Goal: Information Seeking & Learning: Learn about a topic

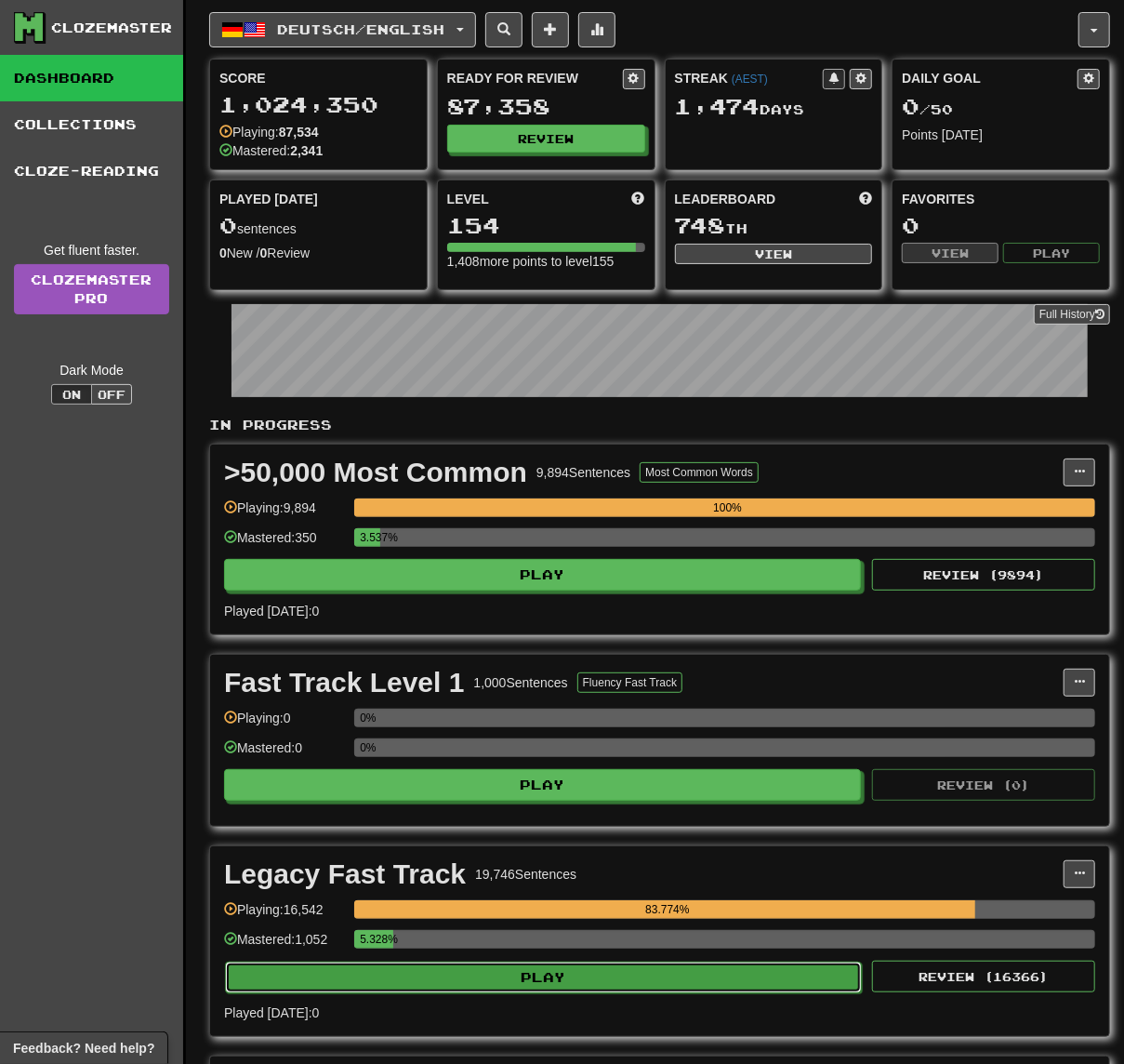
click at [789, 984] on button "Play" at bounding box center [543, 978] width 637 height 32
select select "**"
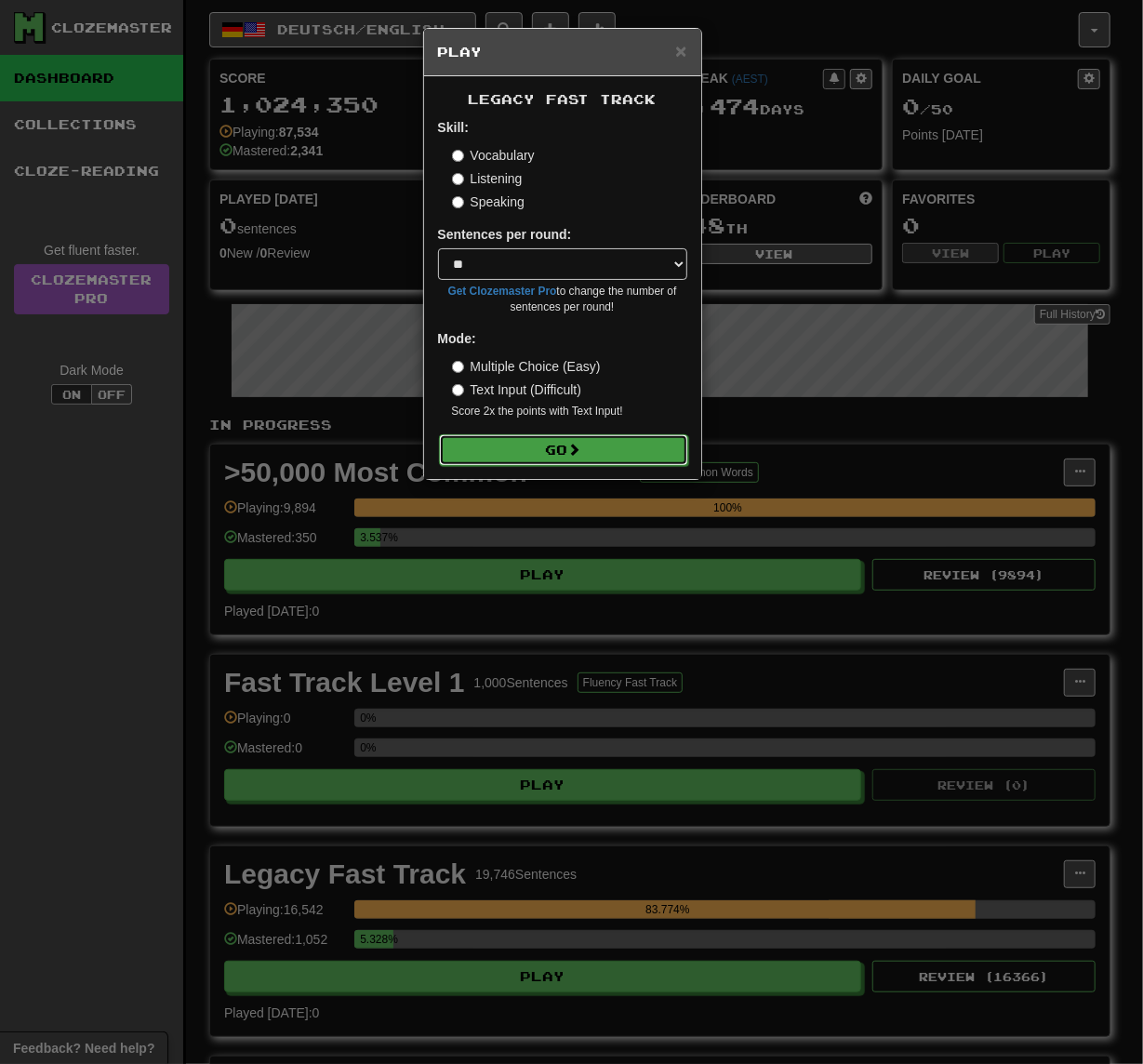
click at [667, 455] on button "Go" at bounding box center [563, 450] width 249 height 32
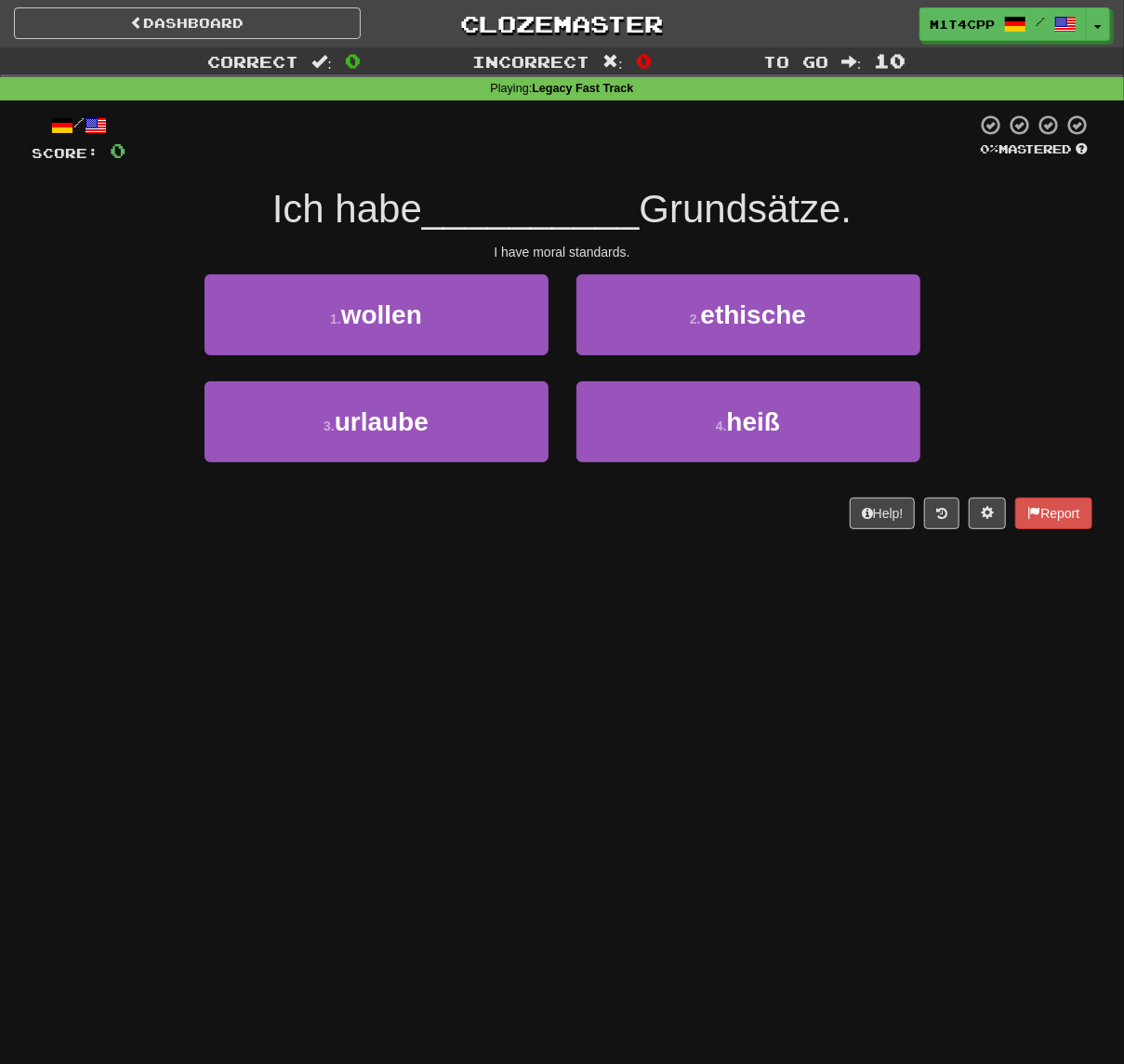
click at [991, 324] on div "1 . wollen 2 . ethische" at bounding box center [563, 328] width 1116 height 107
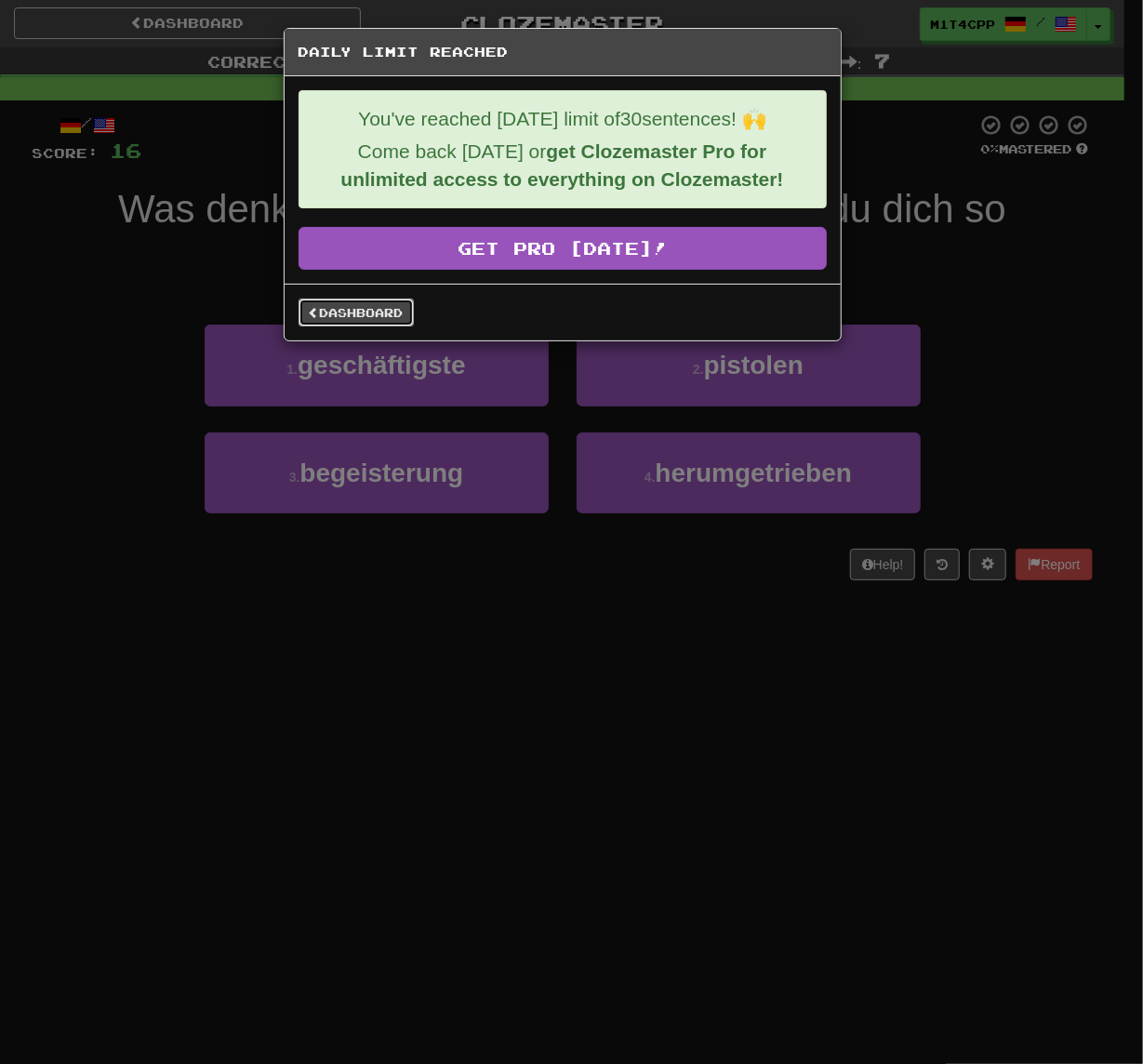
click at [391, 316] on link "Dashboard" at bounding box center [356, 313] width 116 height 28
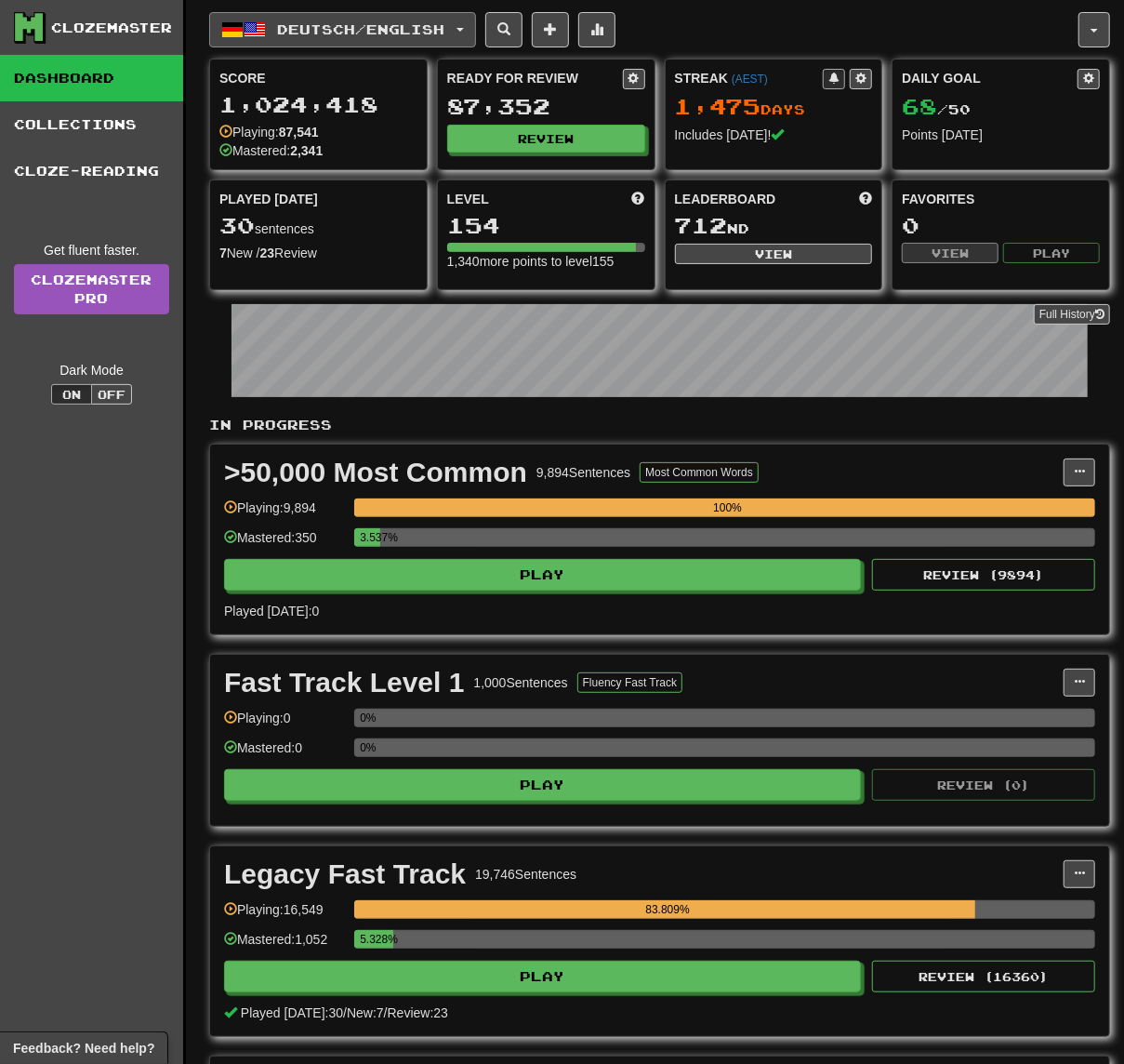
click at [277, 42] on button "Deutsch / English" at bounding box center [343, 30] width 267 height 36
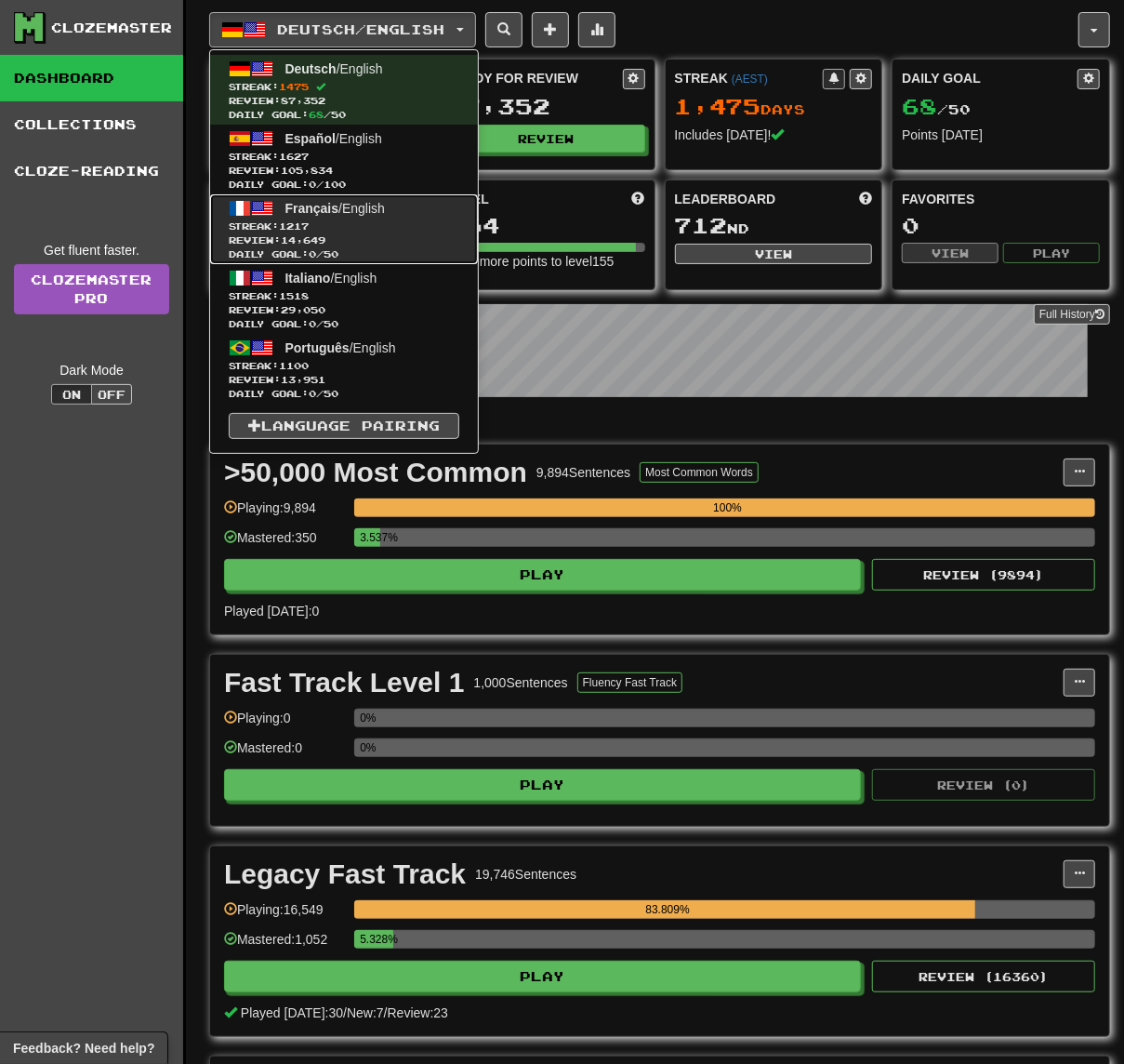
click at [393, 236] on span "Review: 14,649" at bounding box center [343, 240] width 230 height 14
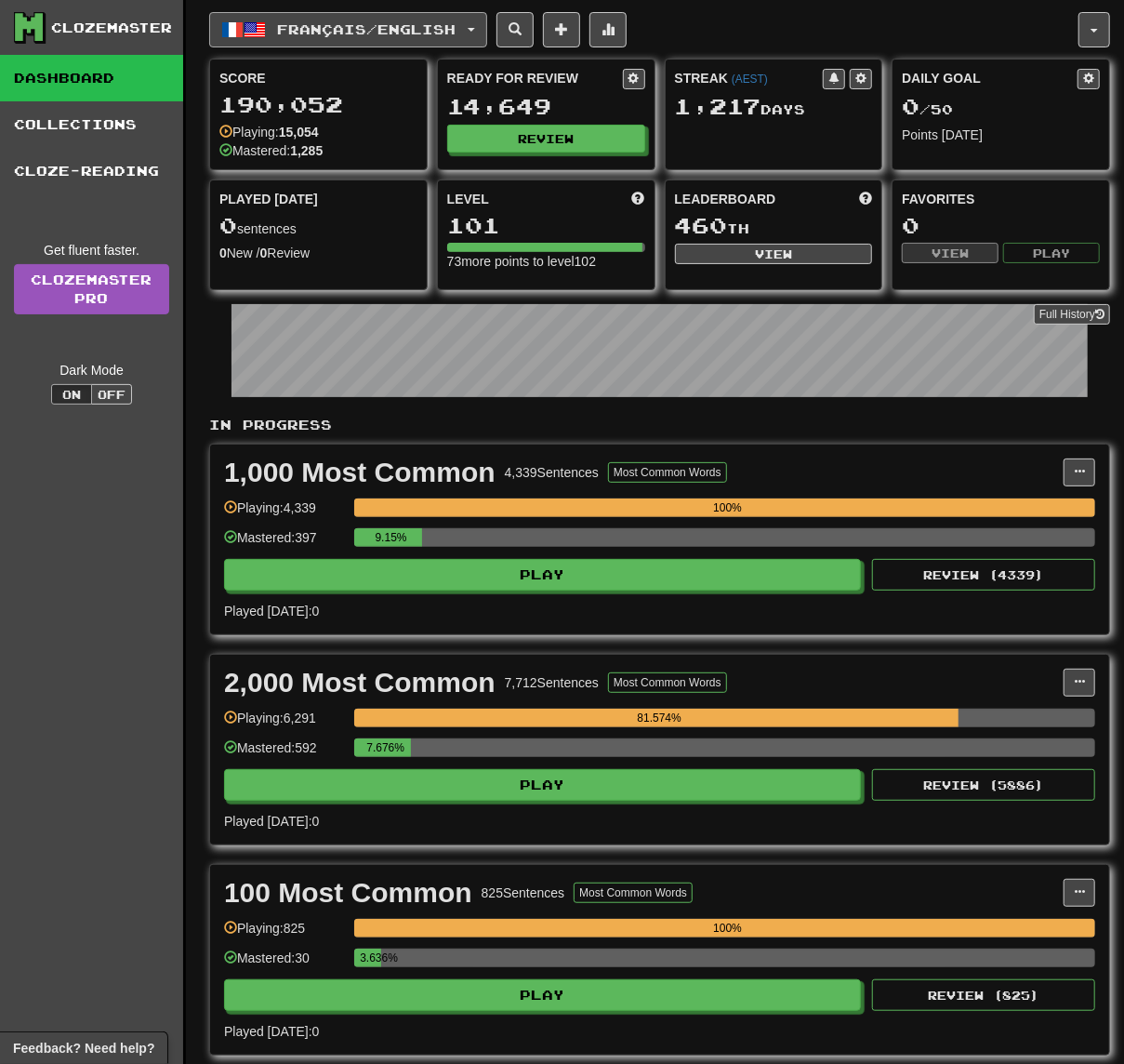
click at [444, 39] on button "Français / English" at bounding box center [349, 30] width 278 height 36
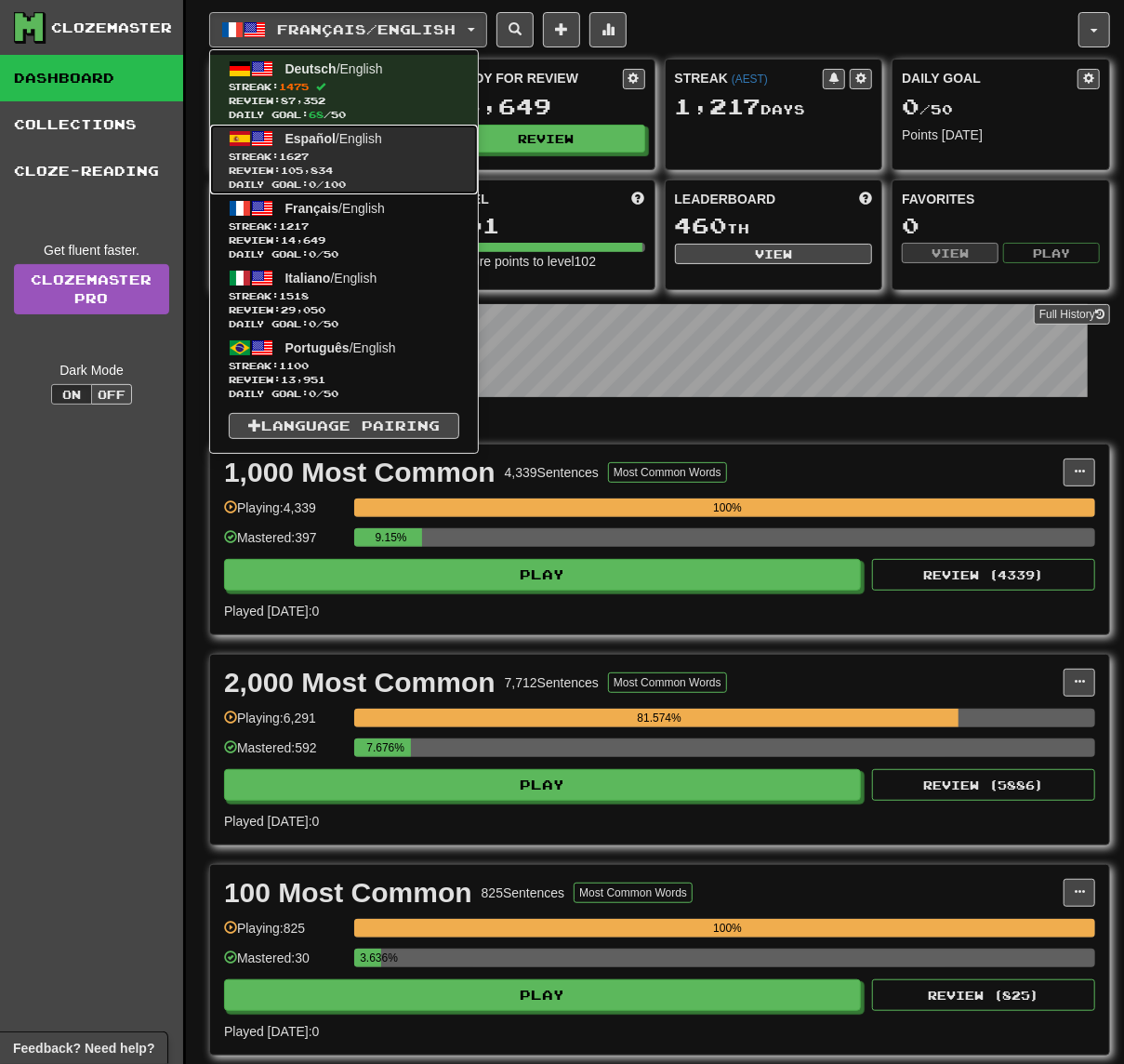
click at [426, 142] on link "Español / English Streak: 1627 Review: 105,834 Daily Goal: 0 / 100" at bounding box center [344, 160] width 268 height 70
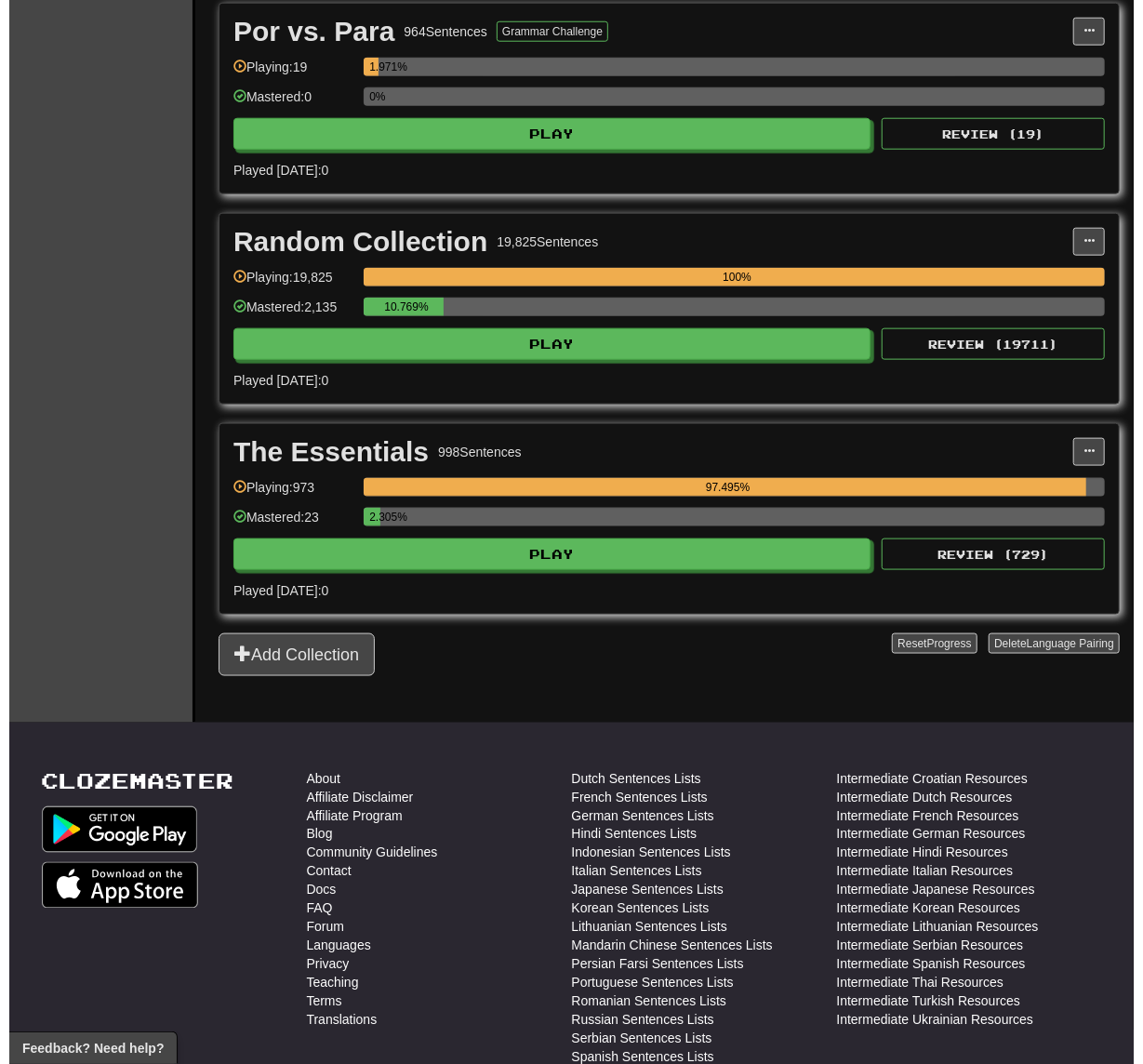
scroll to position [868, 0]
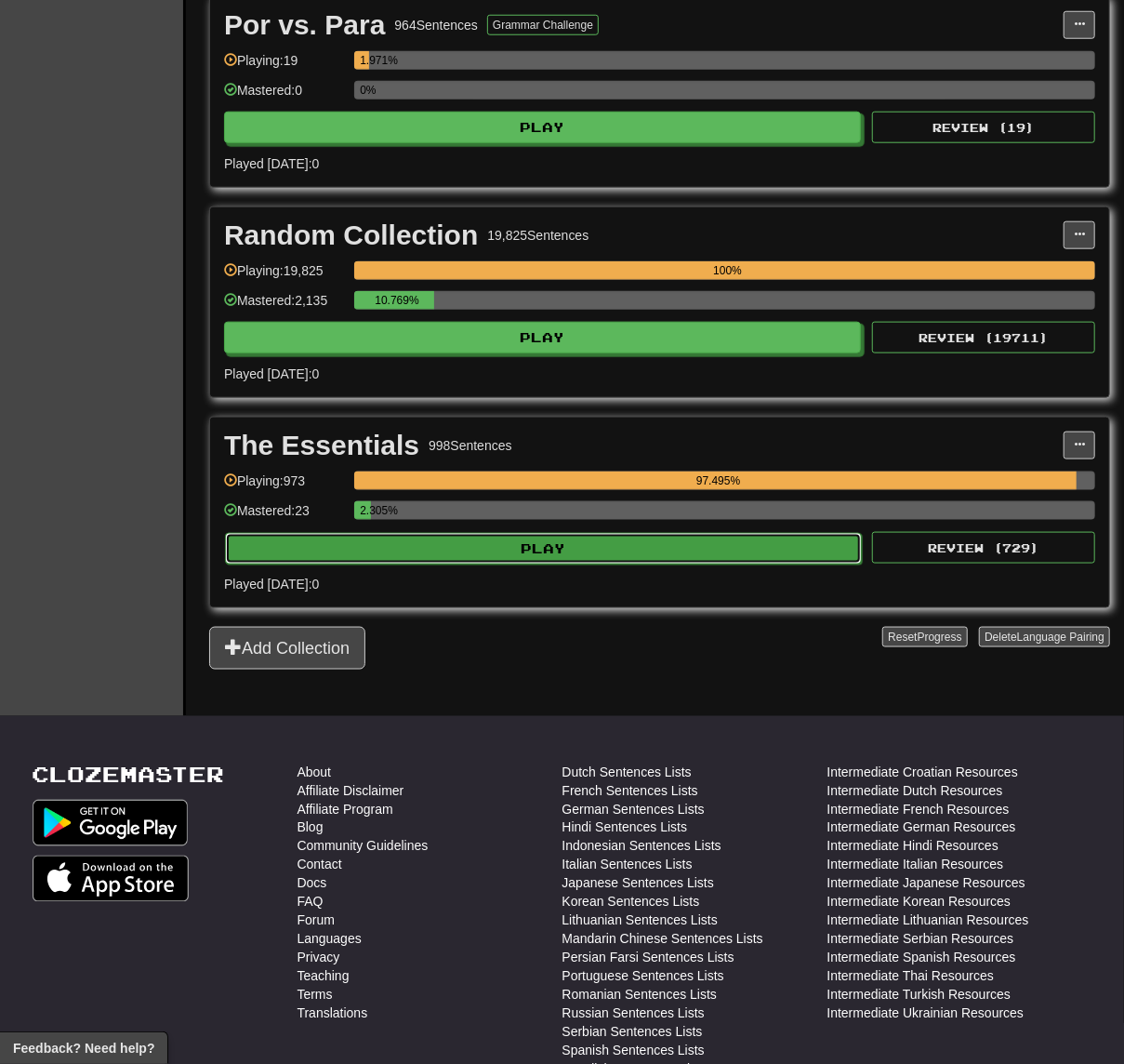
click at [672, 555] on button "Play" at bounding box center [543, 549] width 637 height 32
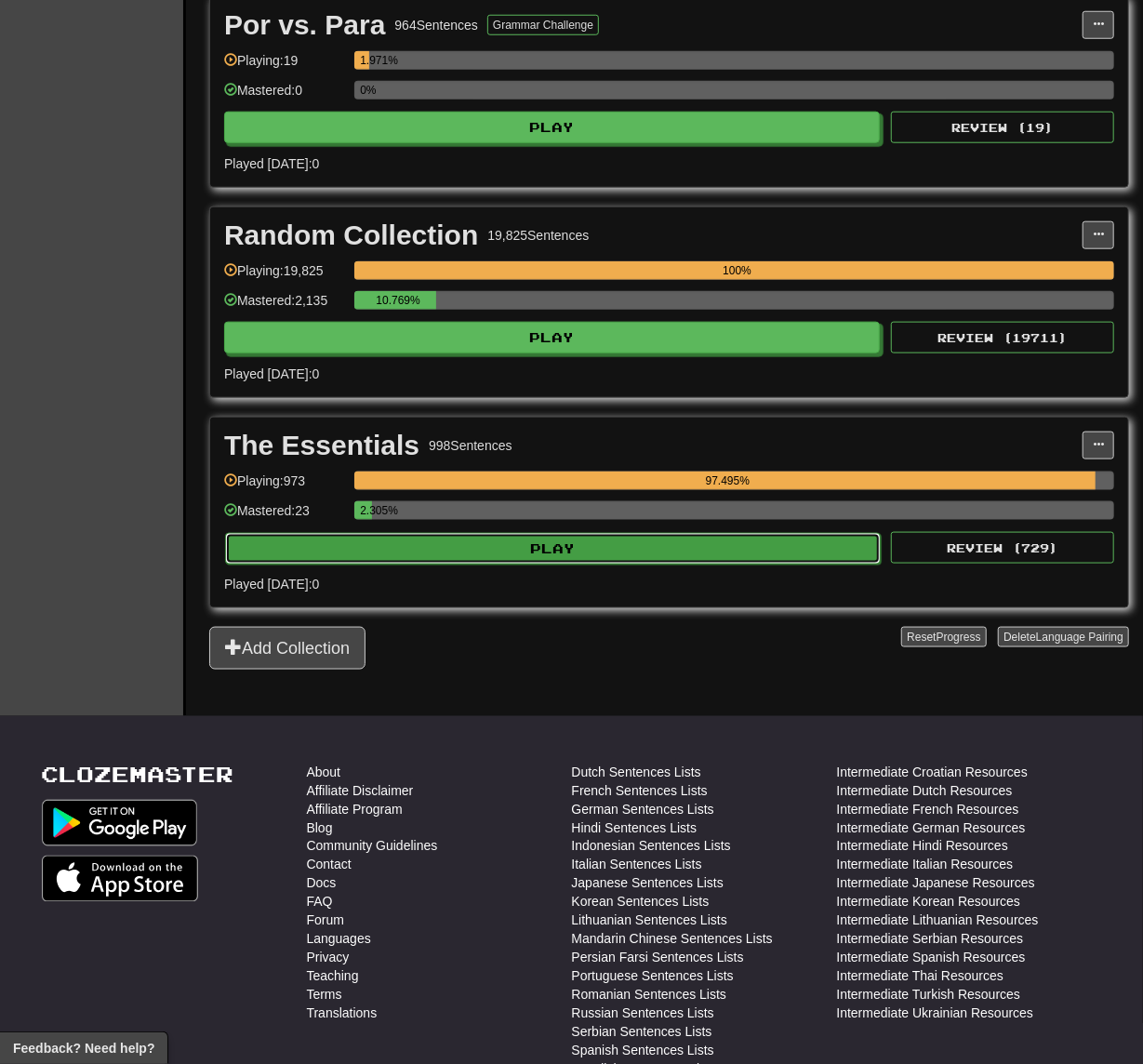
select select "**"
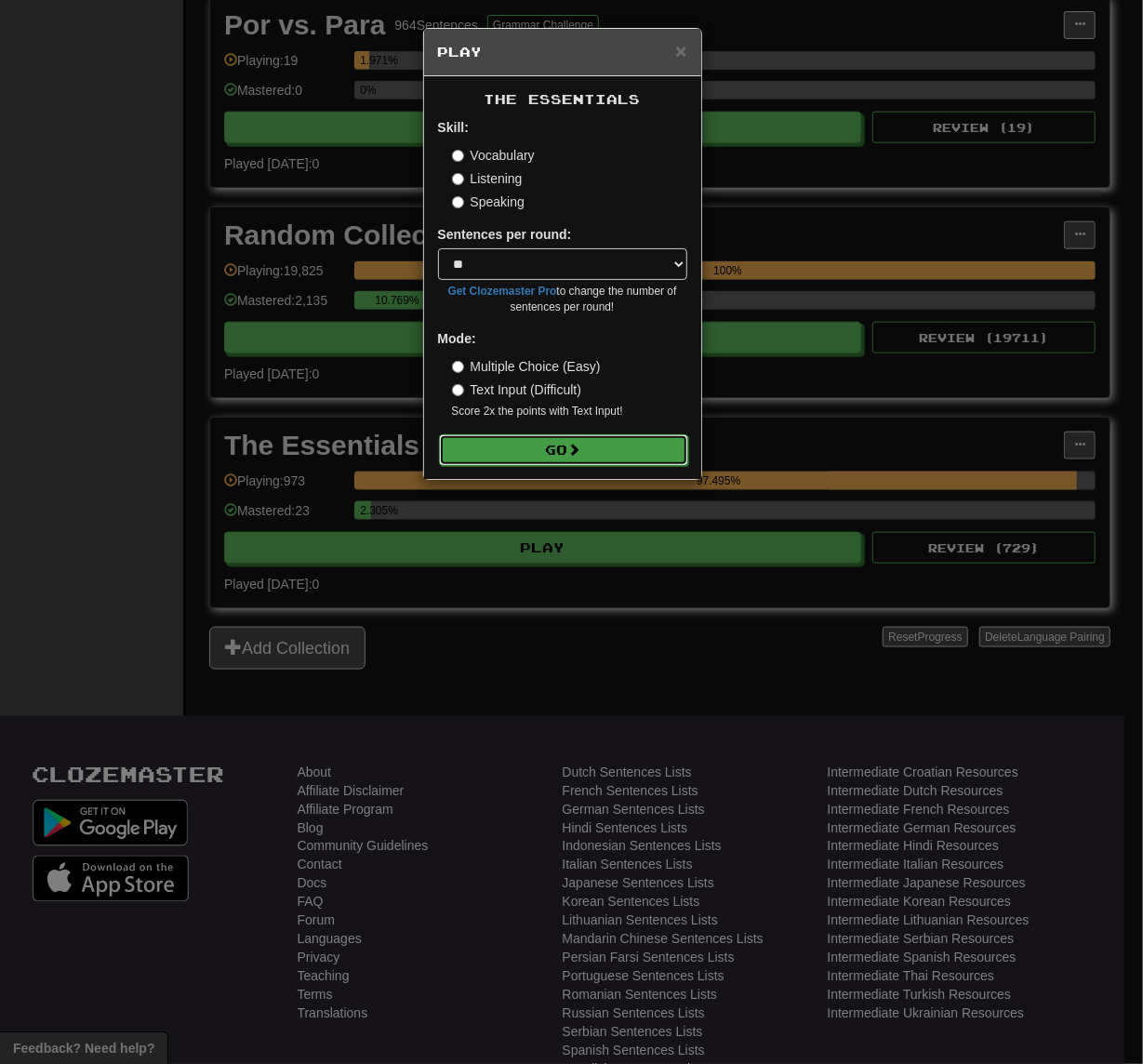
click at [612, 451] on button "Go" at bounding box center [563, 450] width 249 height 32
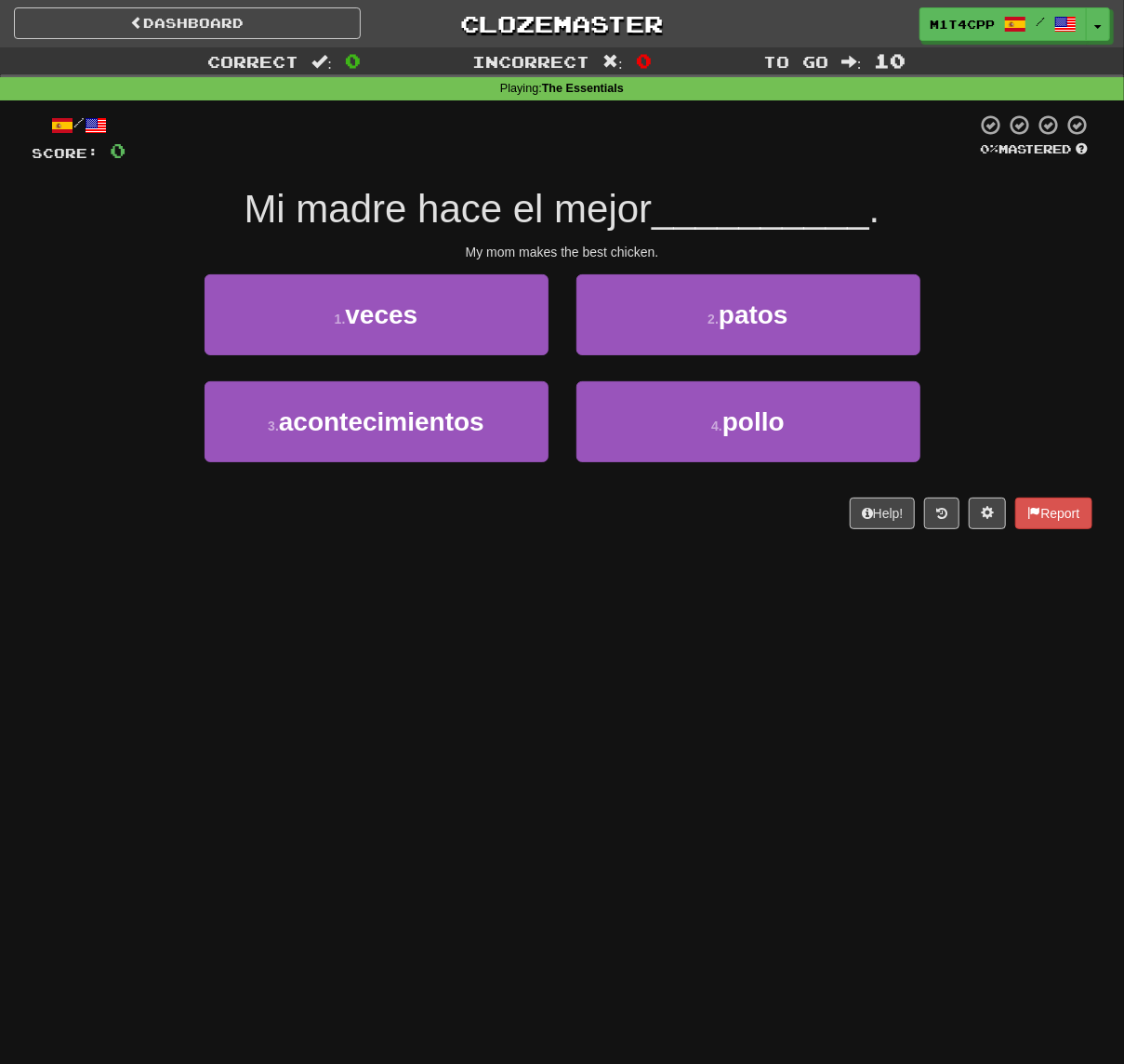
click at [660, 555] on div "/ Score: 0 0 % Mastered Mi madre hace el mejor __________ . My mom makes the be…" at bounding box center [563, 328] width 1060 height 455
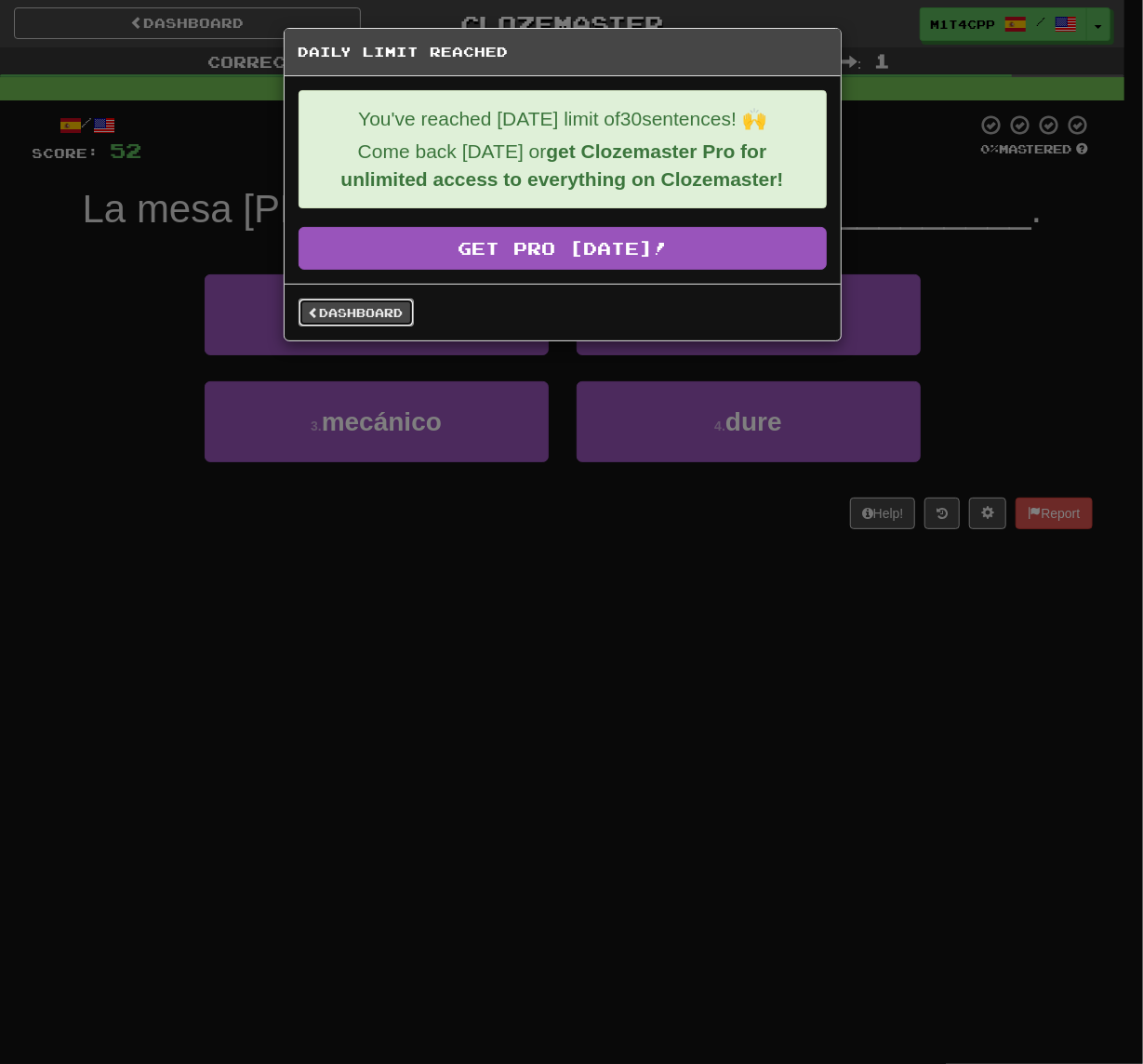
click at [344, 313] on link "Dashboard" at bounding box center [356, 313] width 116 height 28
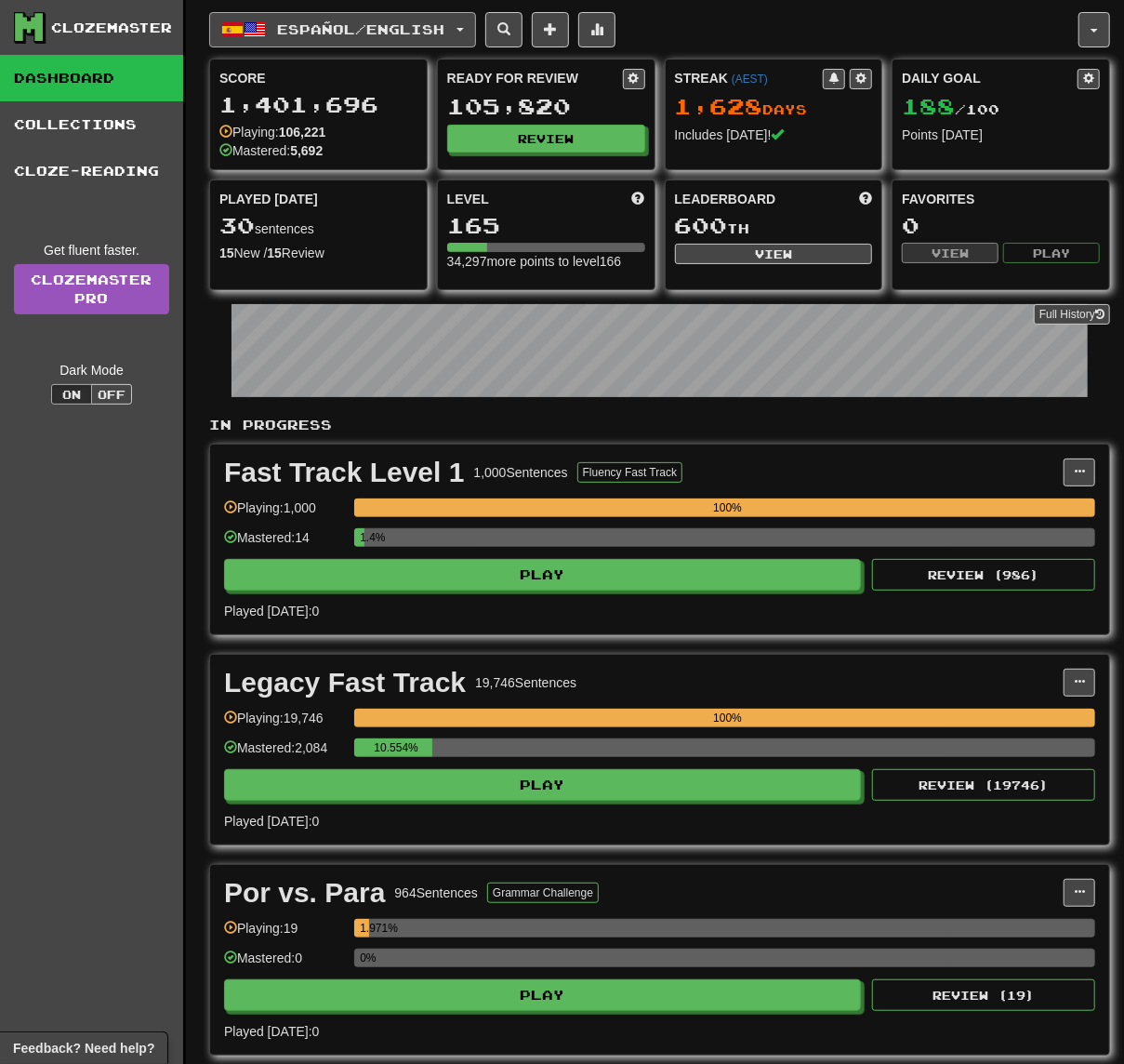
click at [382, 23] on span "Español / English" at bounding box center [362, 29] width 167 height 16
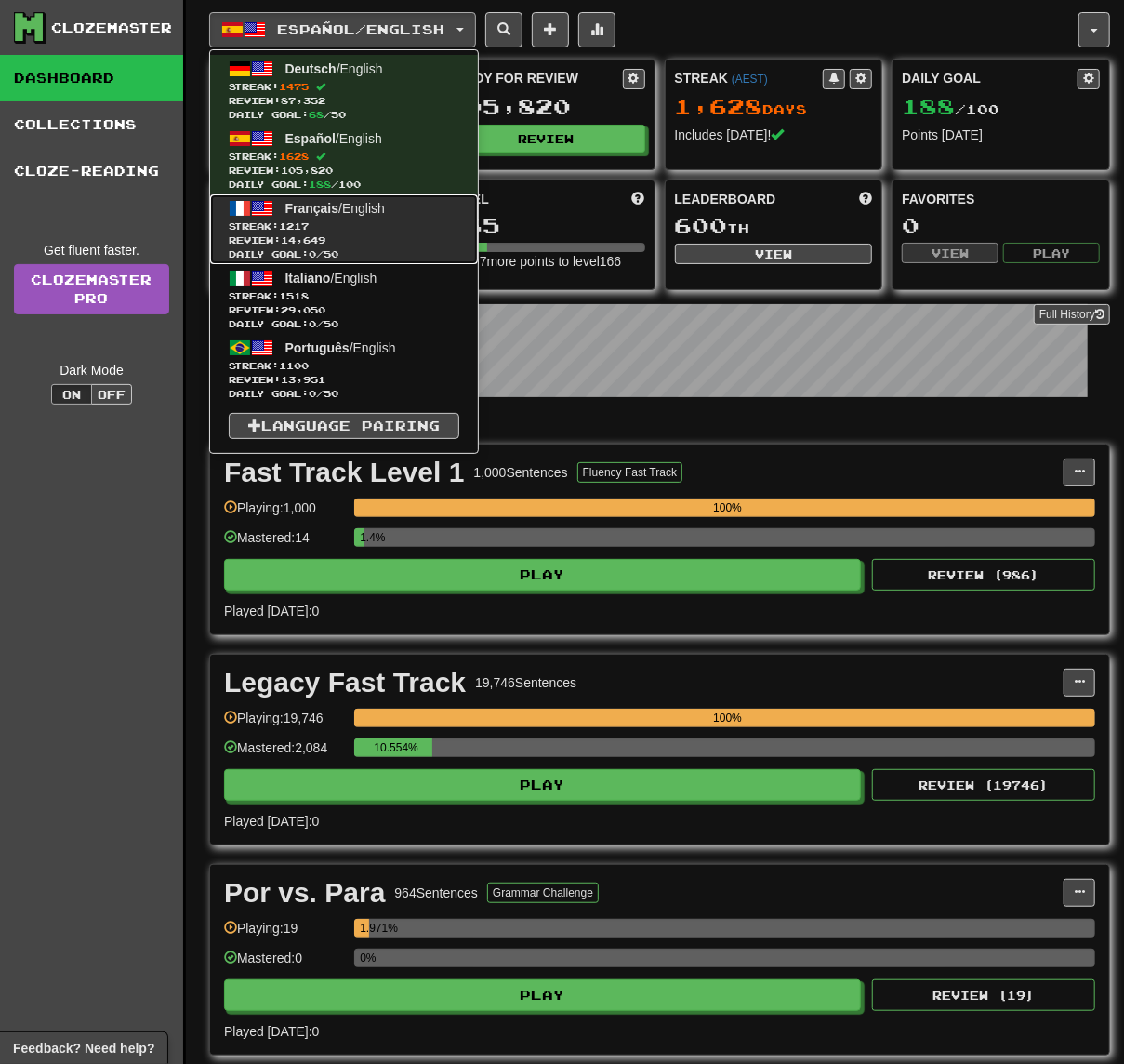
click at [388, 239] on span "Review: 14,649" at bounding box center [343, 240] width 230 height 14
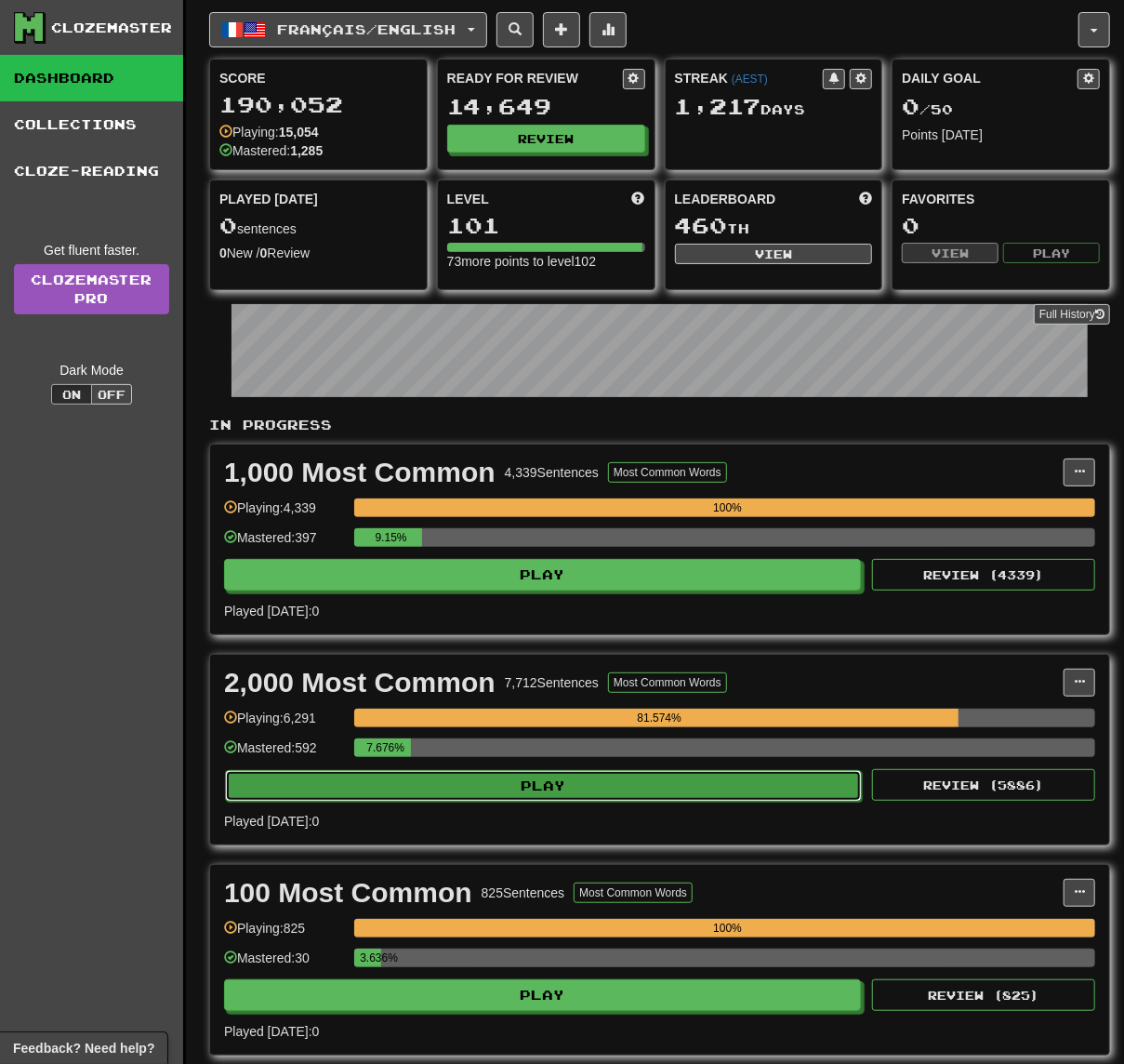
click at [670, 790] on button "Play" at bounding box center [543, 786] width 637 height 32
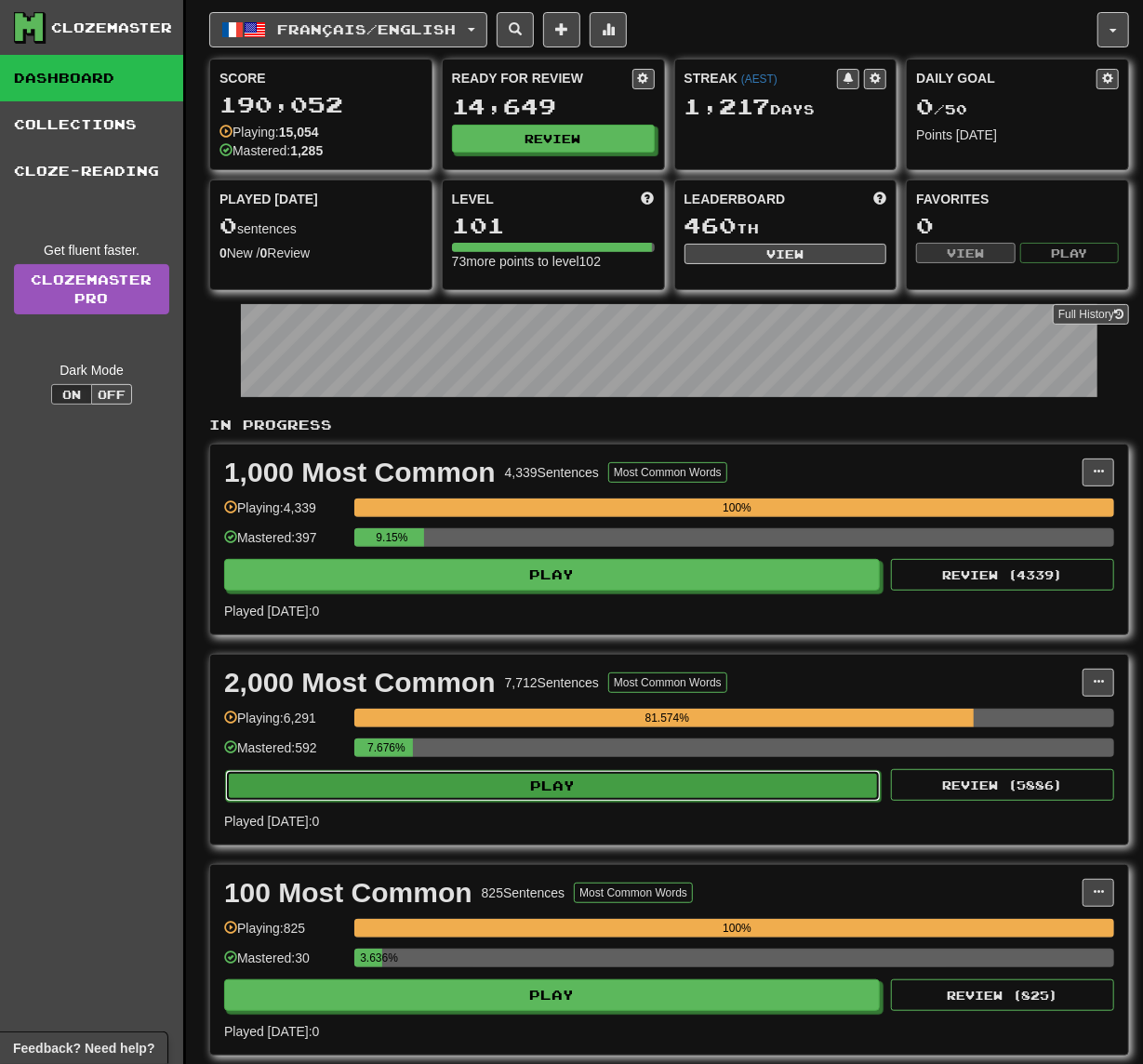
select select "**"
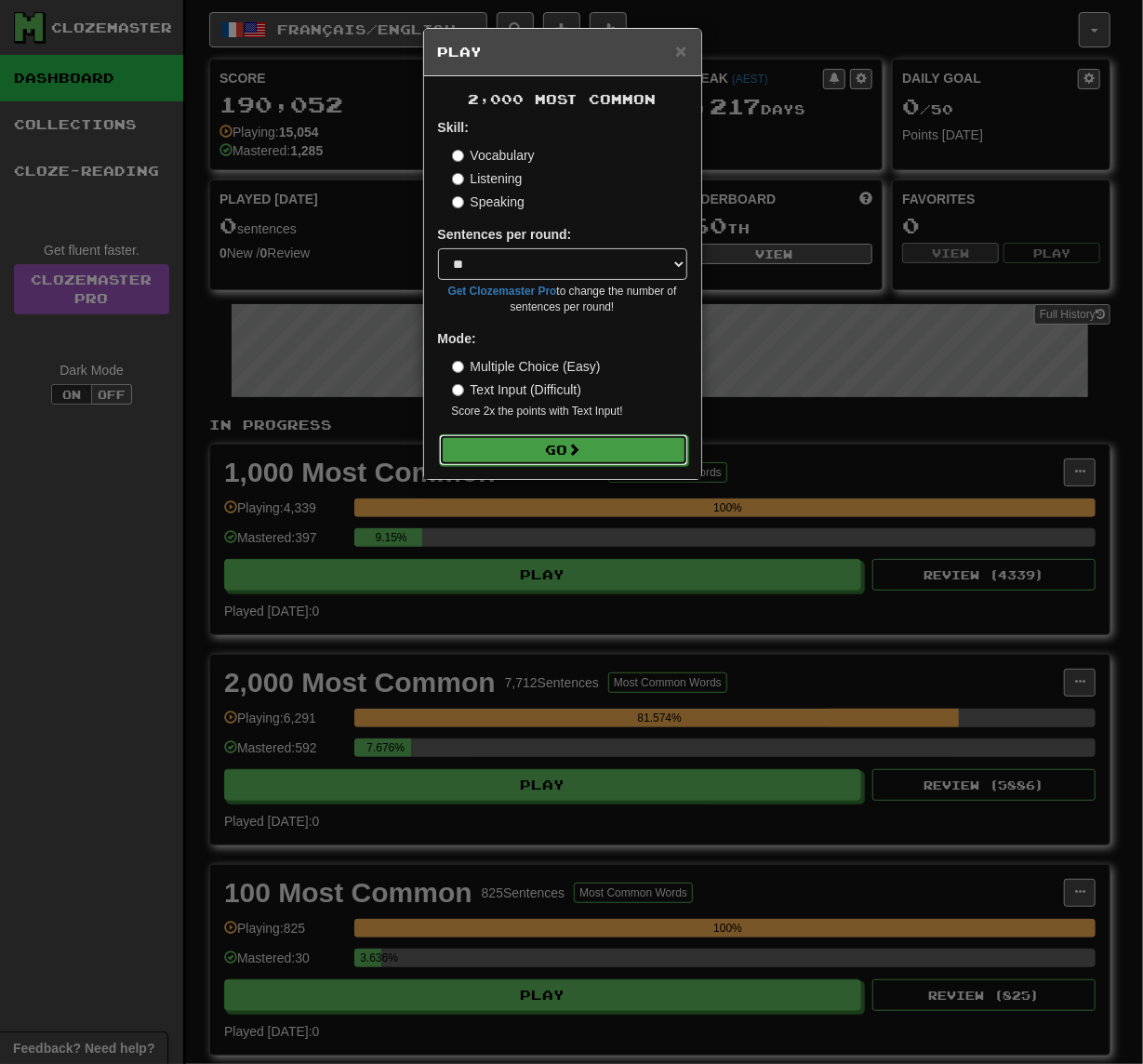
click at [633, 439] on button "Go" at bounding box center [563, 450] width 249 height 32
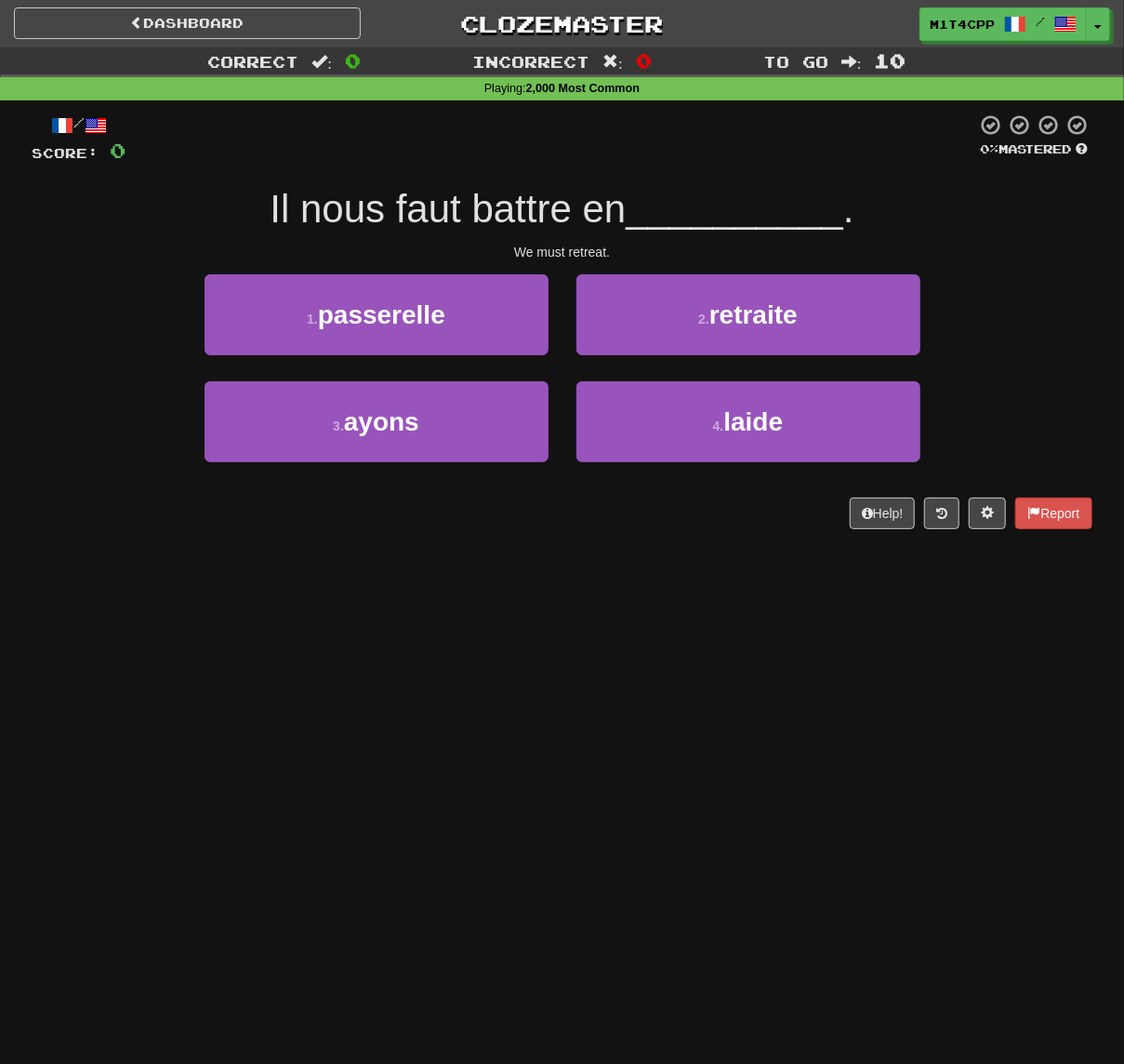
click at [551, 584] on div "Dashboard Clozemaster m1t4cpp / Toggle Dropdown Dashboard Leaderboard Activity …" at bounding box center [562, 532] width 1124 height 1064
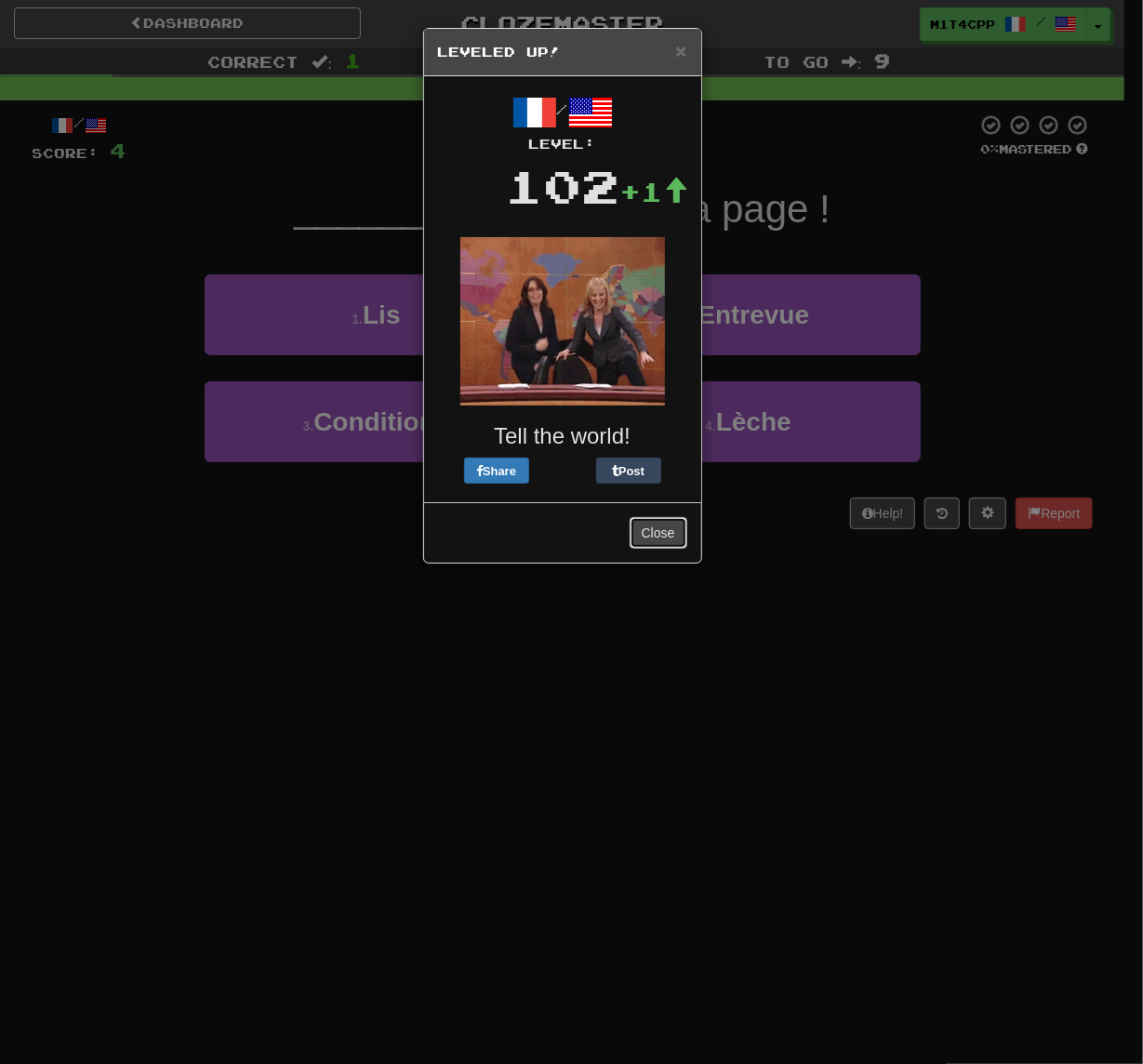
click at [656, 540] on button "Close" at bounding box center [658, 533] width 57 height 32
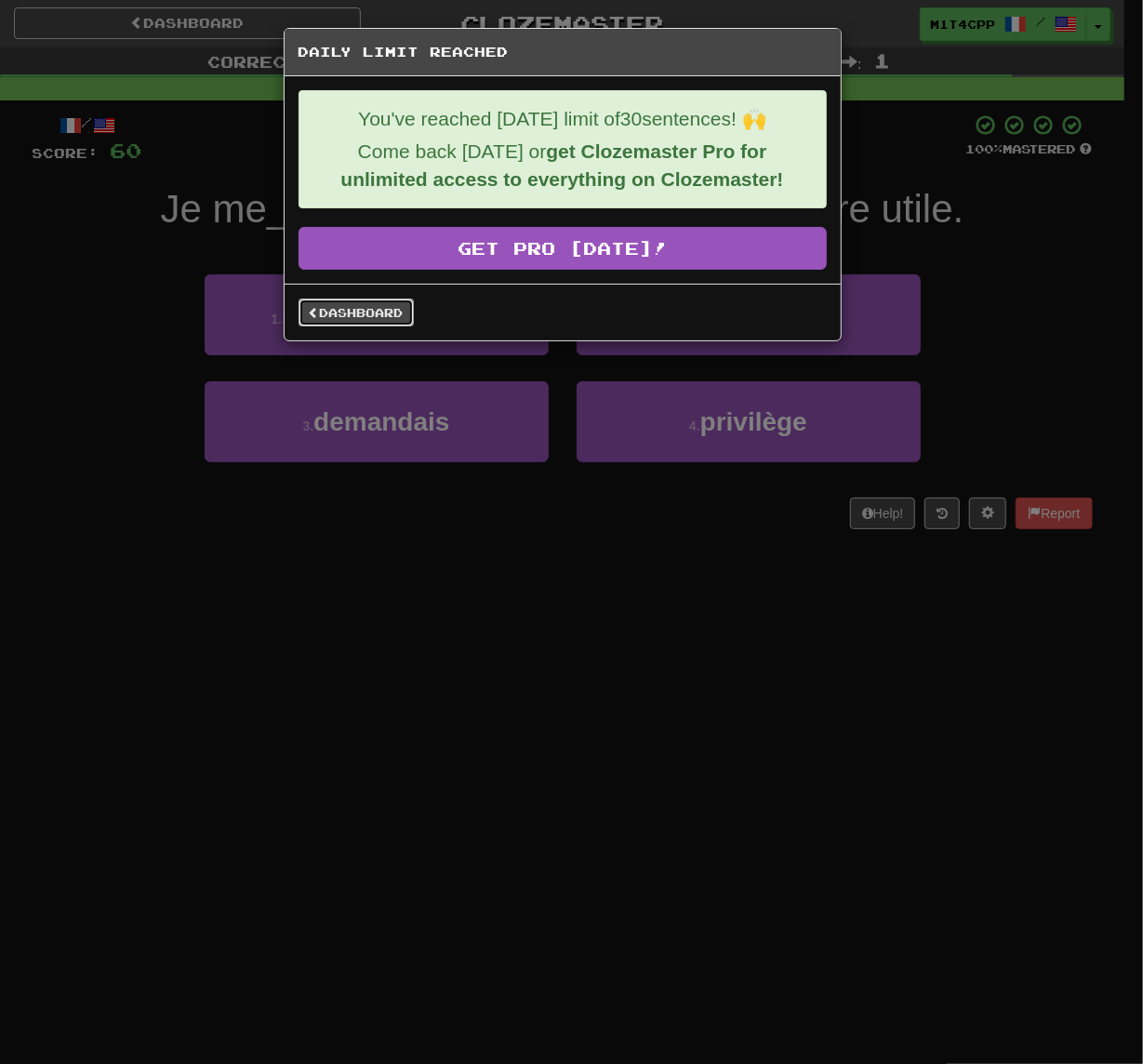
click at [395, 317] on link "Dashboard" at bounding box center [356, 313] width 116 height 28
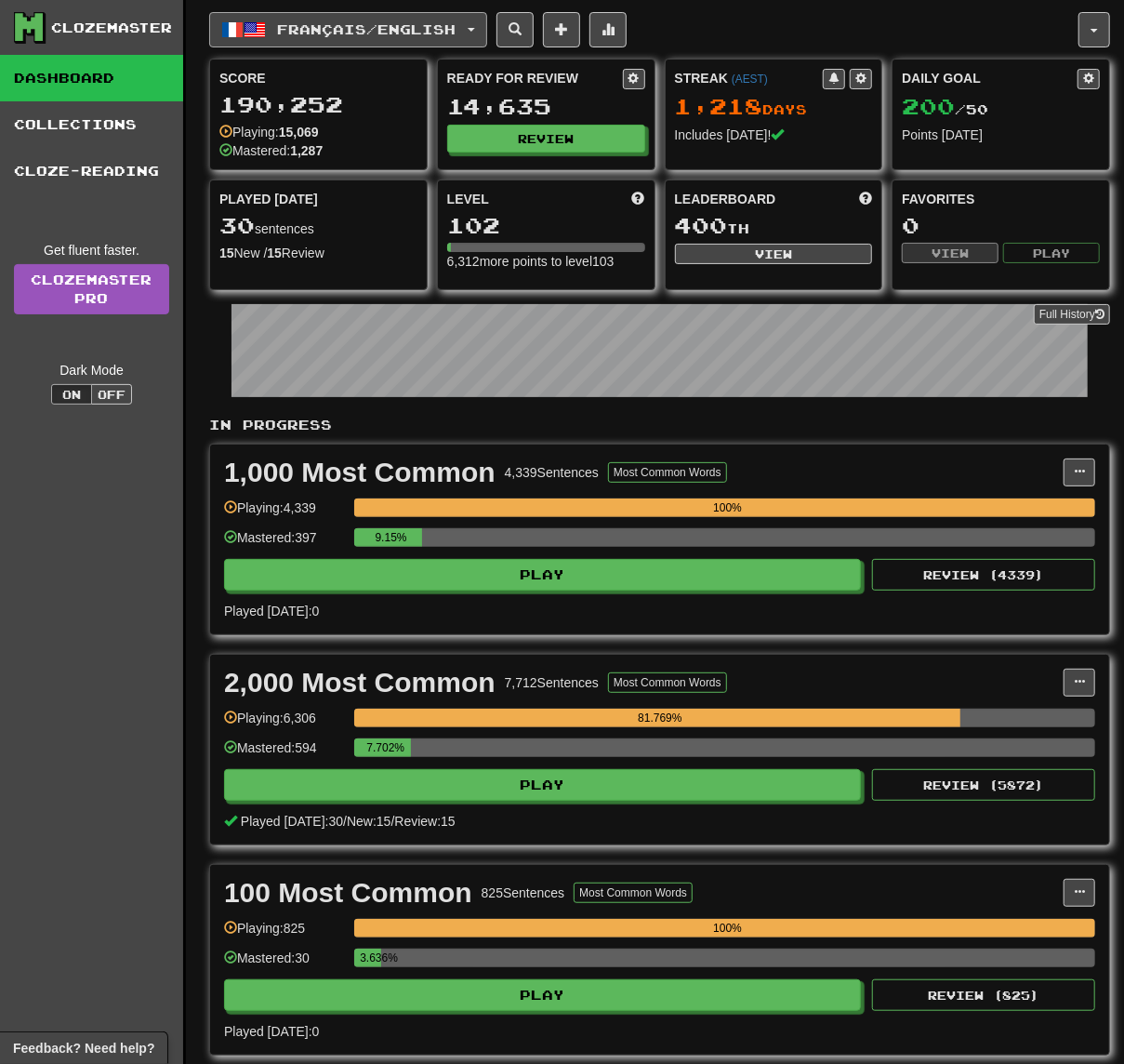
click at [393, 22] on span "Français / English" at bounding box center [367, 29] width 179 height 16
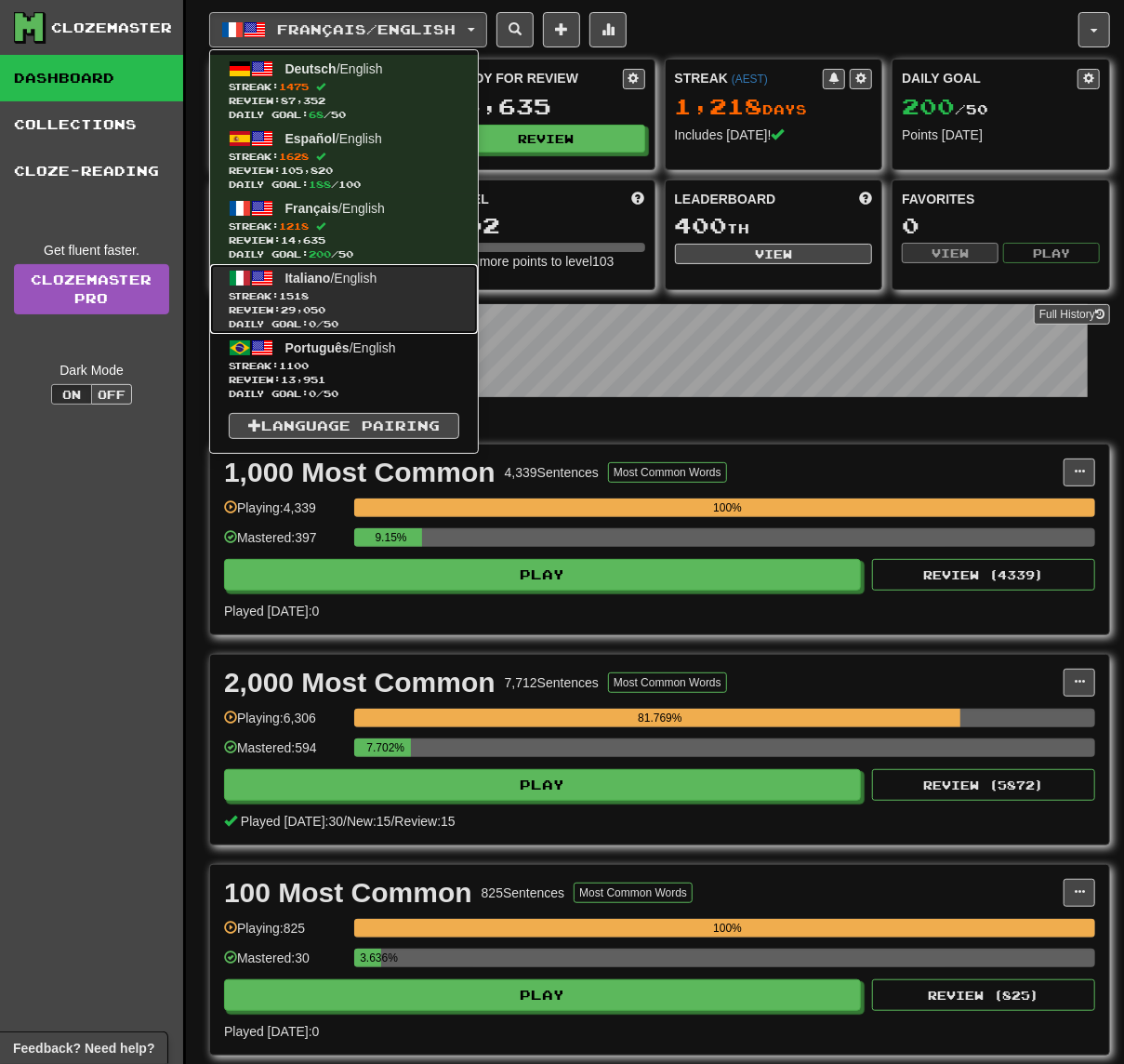
click at [413, 283] on link "Italiano / English Streak: 1518 Review: 29,050 Daily Goal: 0 / 50" at bounding box center [344, 299] width 268 height 70
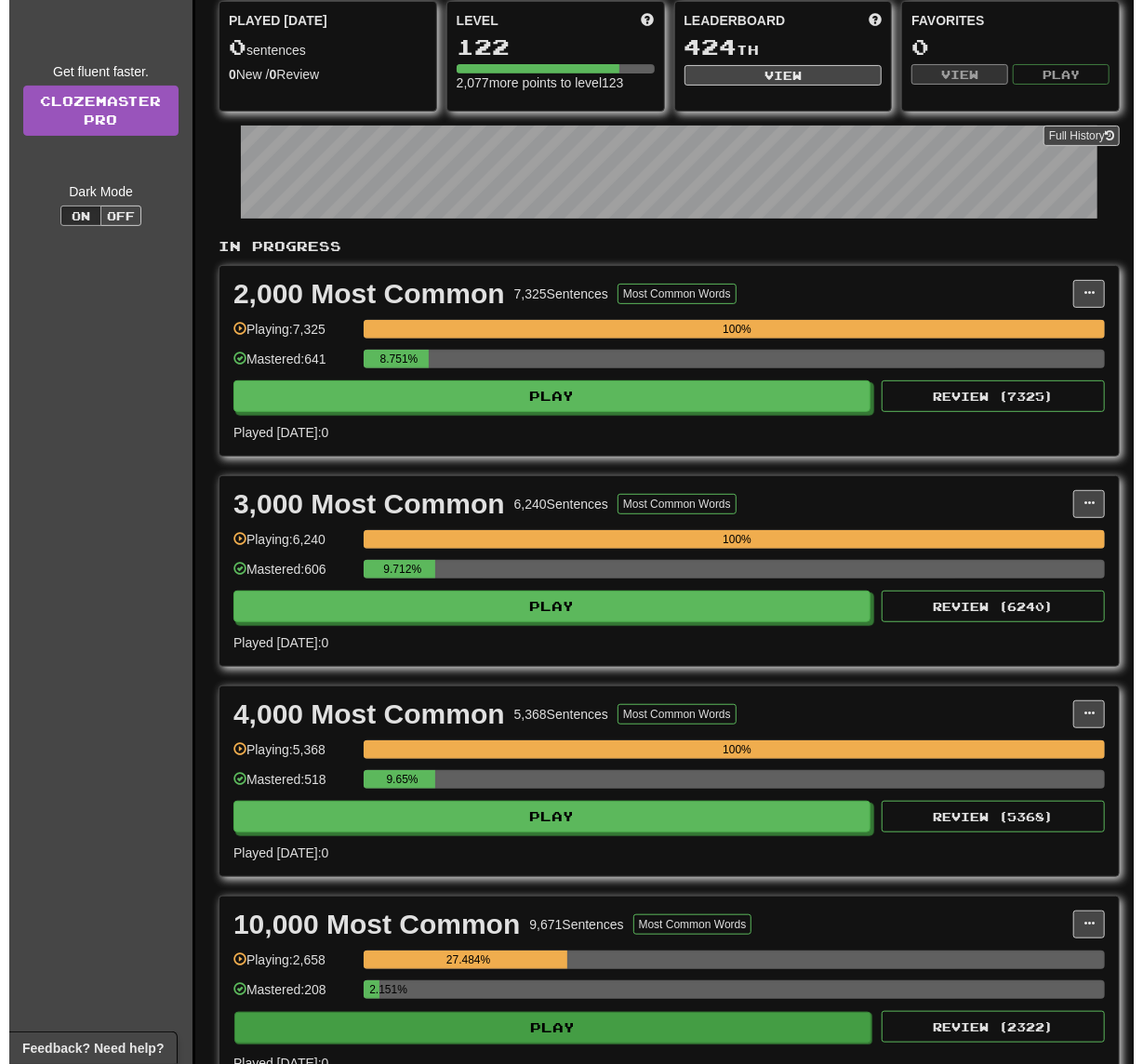
scroll to position [372, 0]
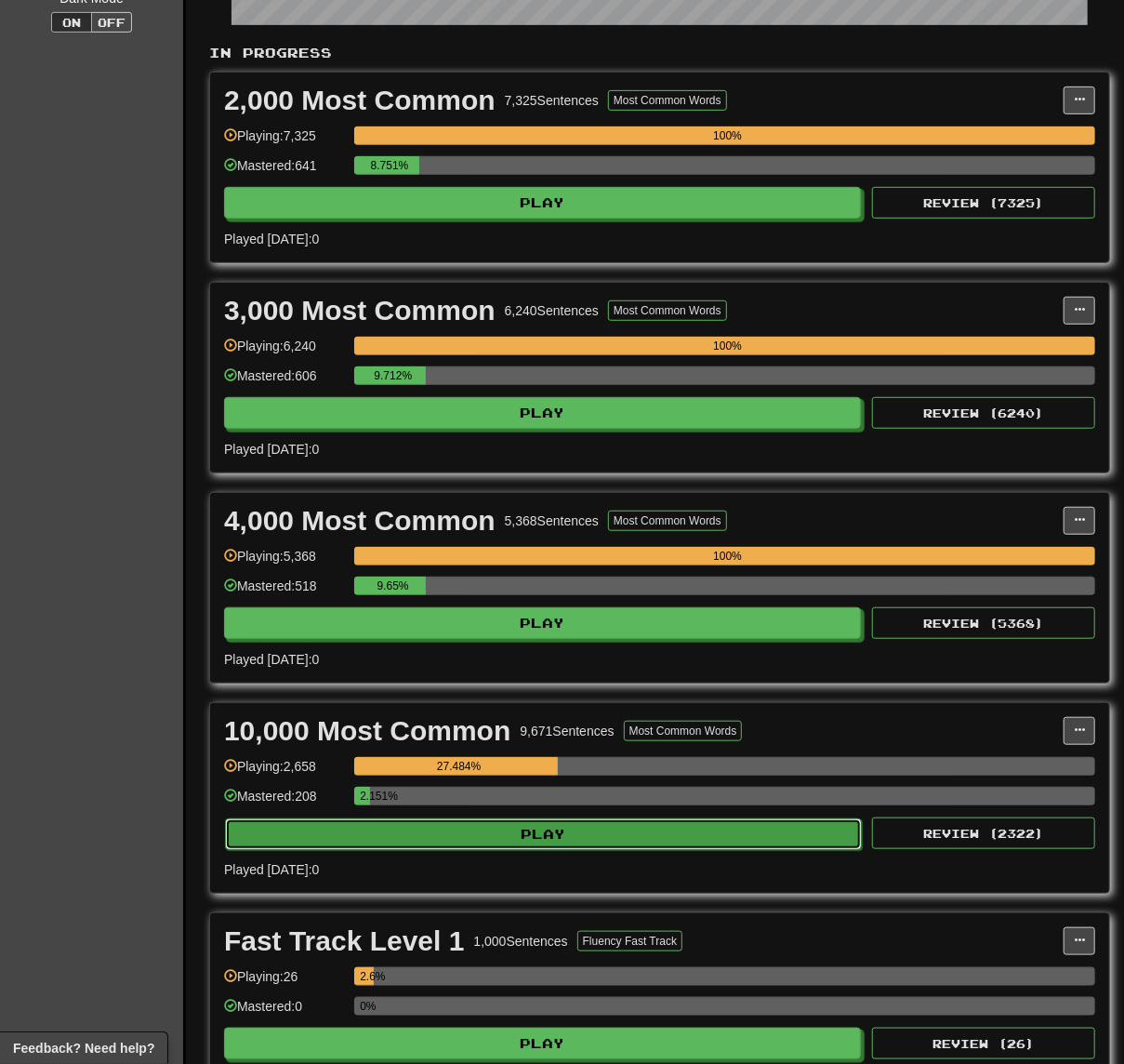
click at [568, 841] on button "Play" at bounding box center [543, 835] width 637 height 32
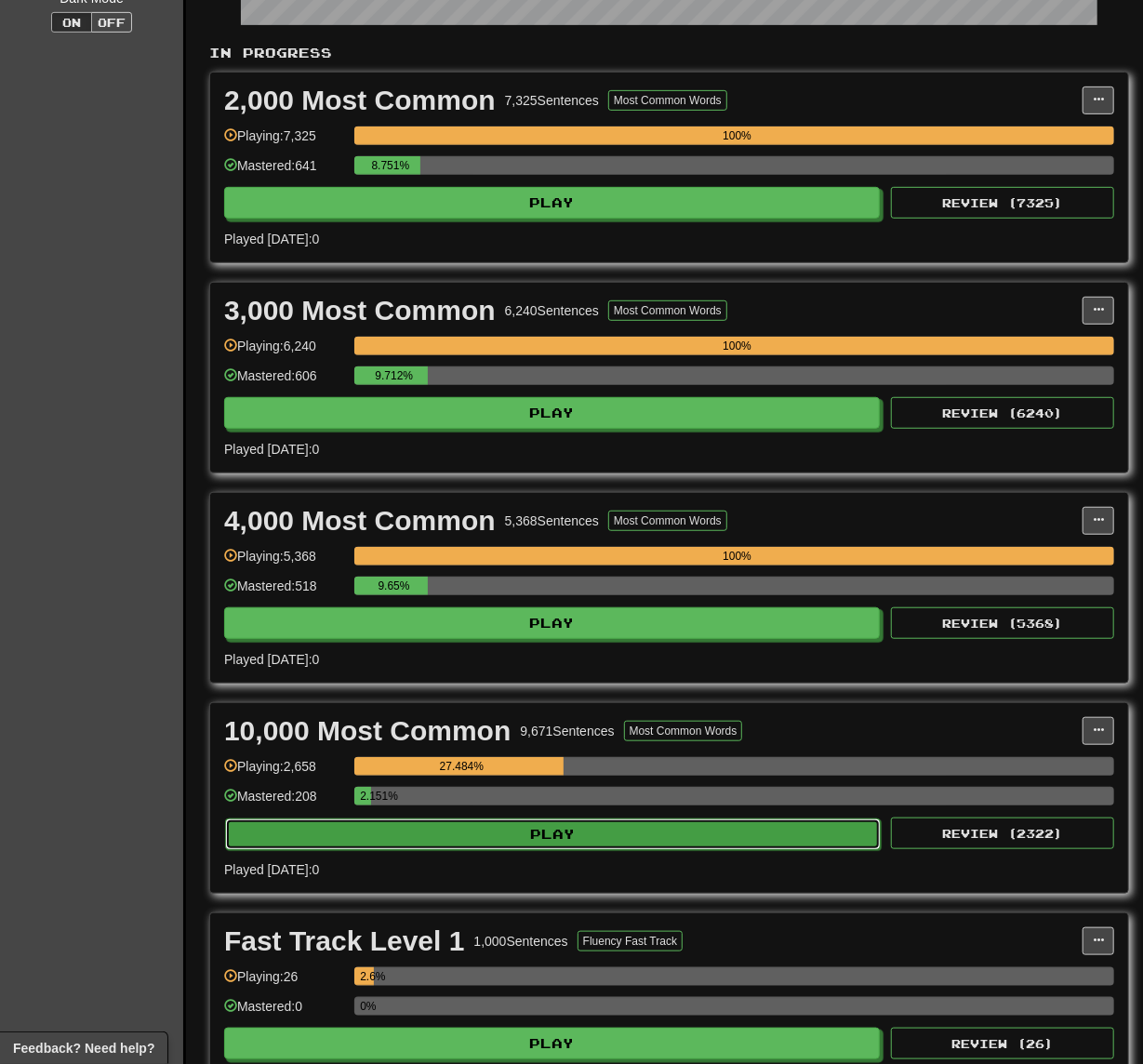
select select "**"
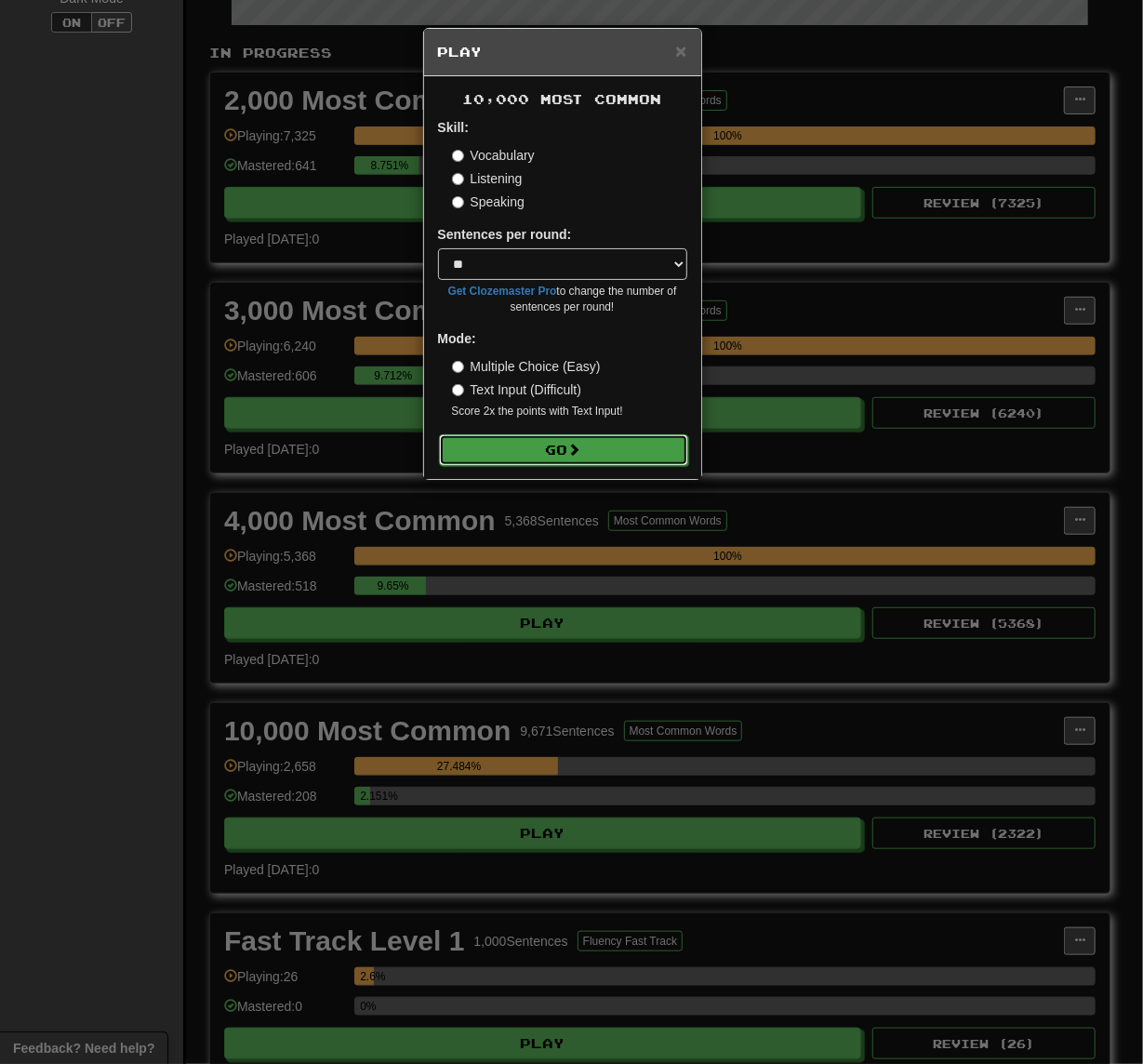
click at [603, 460] on button "Go" at bounding box center [563, 450] width 249 height 32
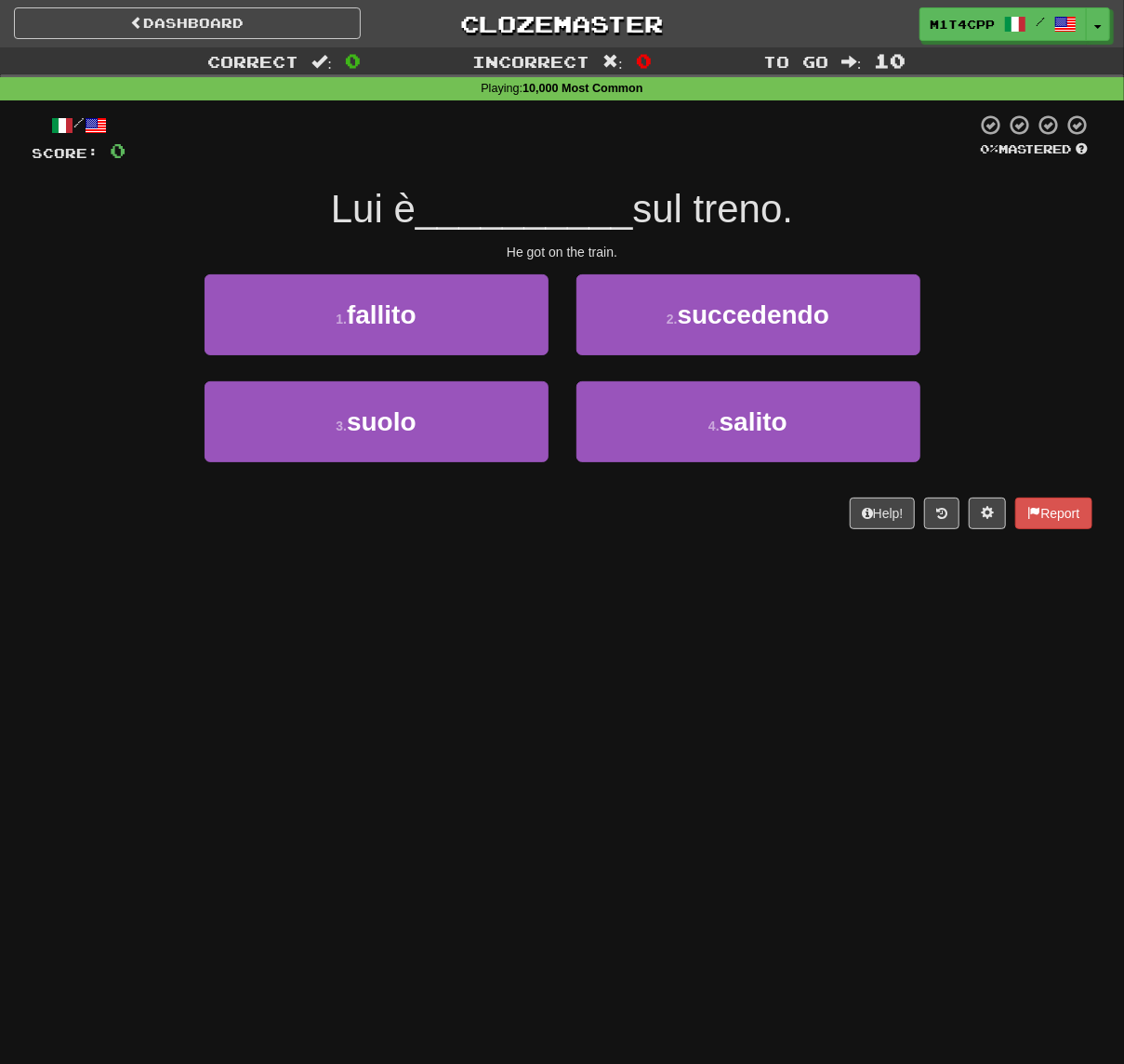
click at [246, 753] on div "Dashboard Clozemaster m1t4cpp / Toggle Dropdown Dashboard Leaderboard Activity …" at bounding box center [562, 532] width 1124 height 1064
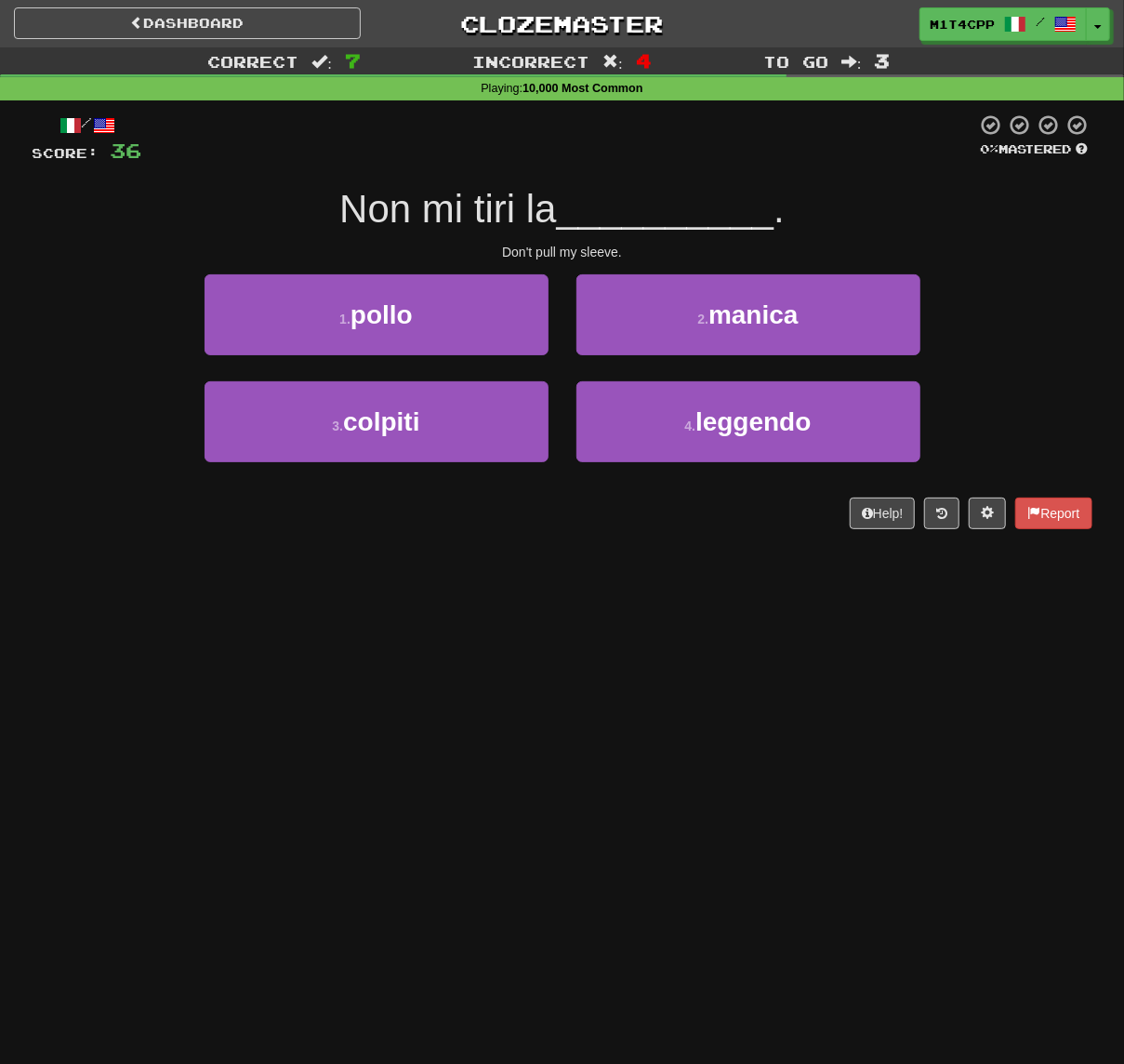
click at [622, 853] on div "Dashboard Clozemaster m1t4cpp / Toggle Dropdown Dashboard Leaderboard Activity …" at bounding box center [562, 532] width 1124 height 1064
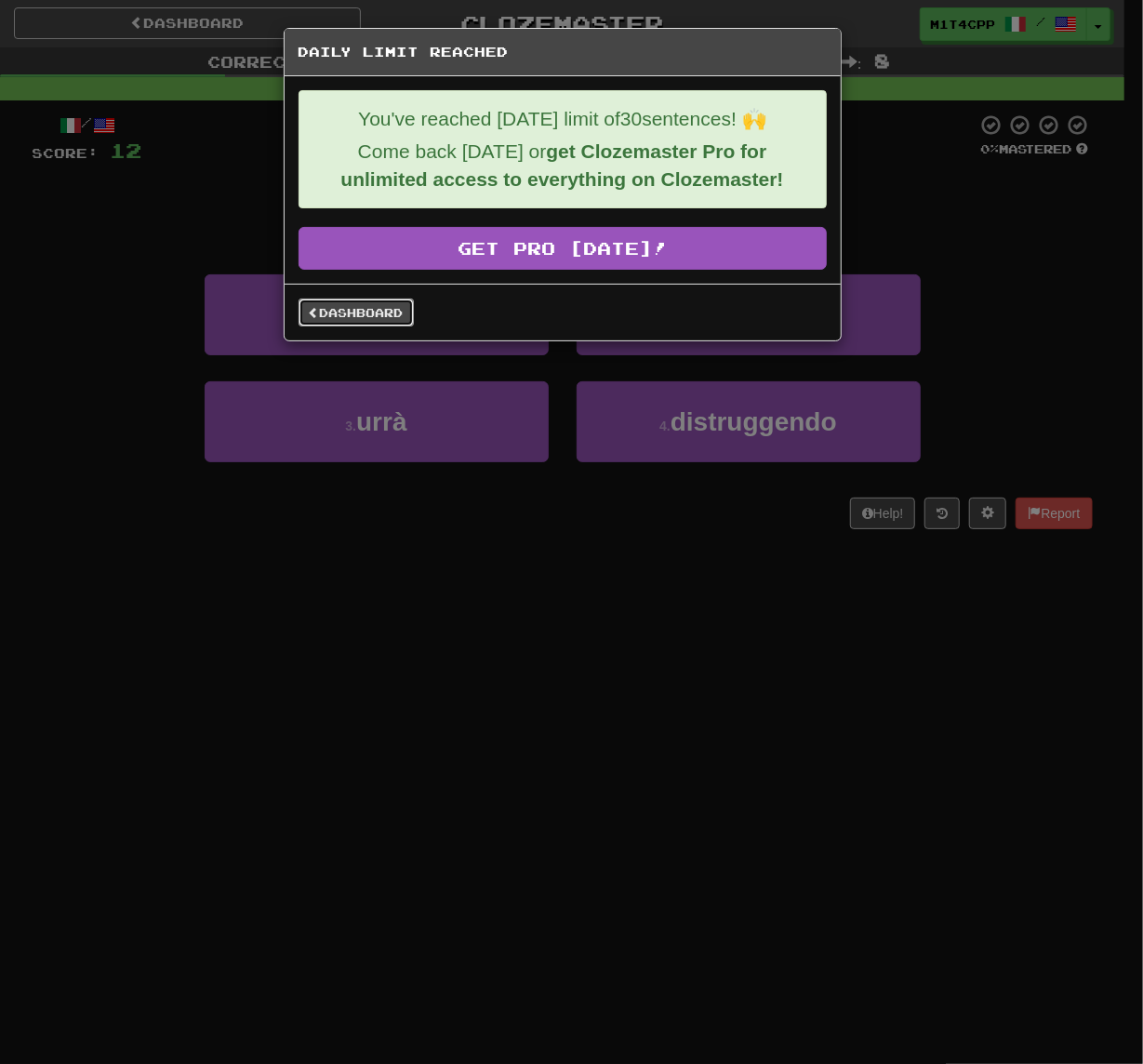
click at [373, 307] on link "Dashboard" at bounding box center [356, 313] width 116 height 28
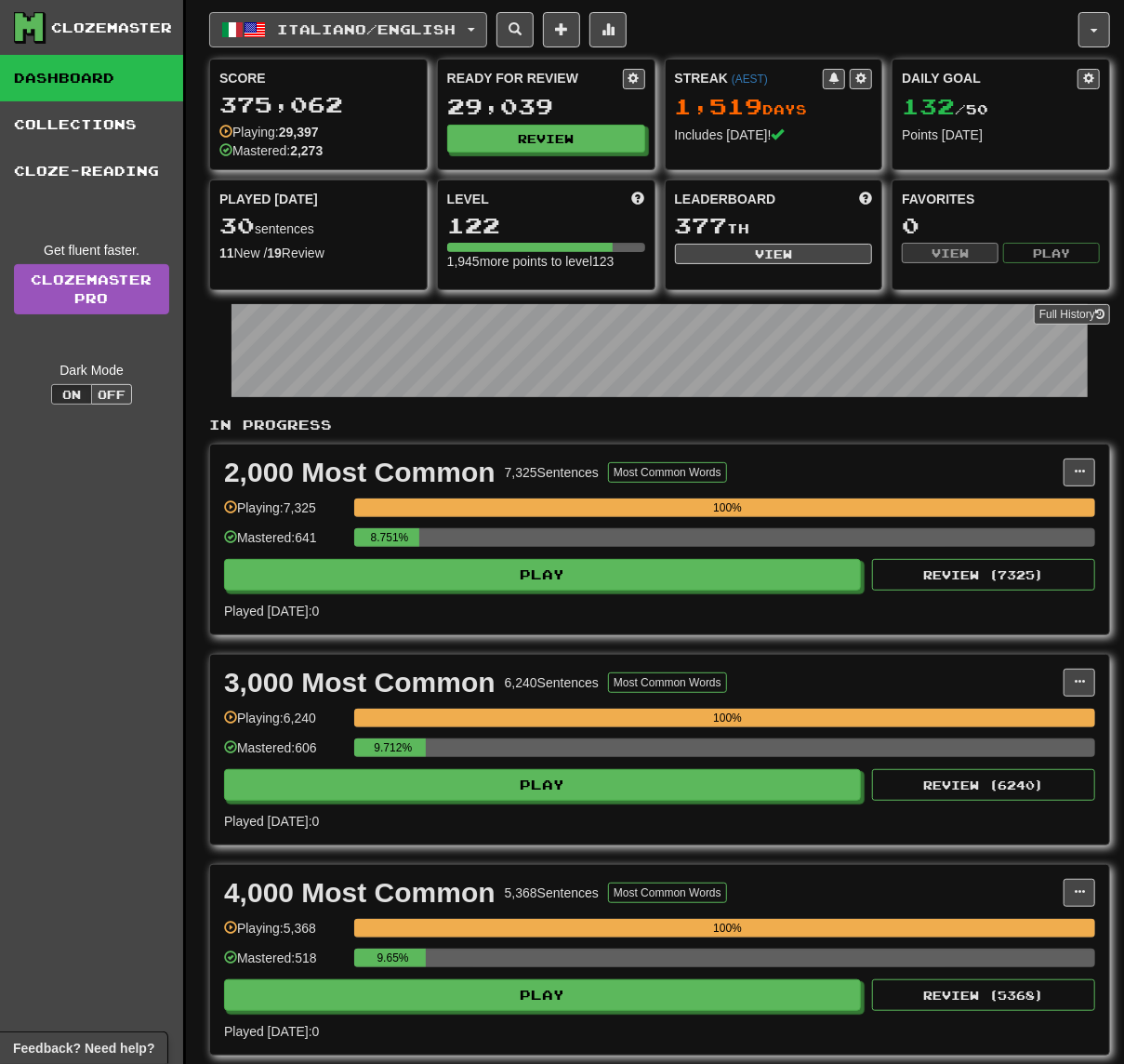
click at [404, 41] on button "Italiano / English" at bounding box center [349, 30] width 278 height 36
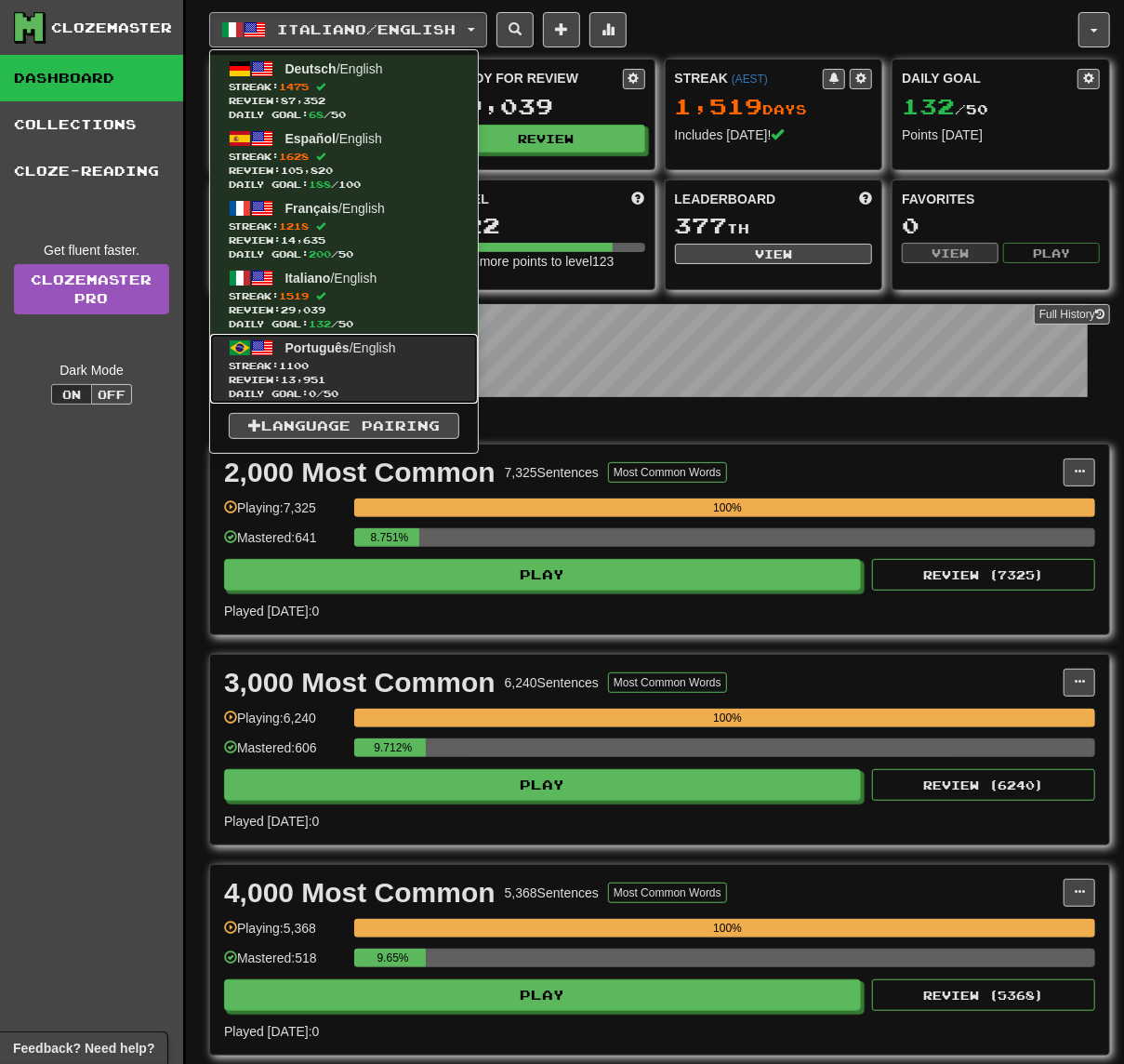
click at [361, 362] on span "Streak: 1100" at bounding box center [343, 366] width 230 height 14
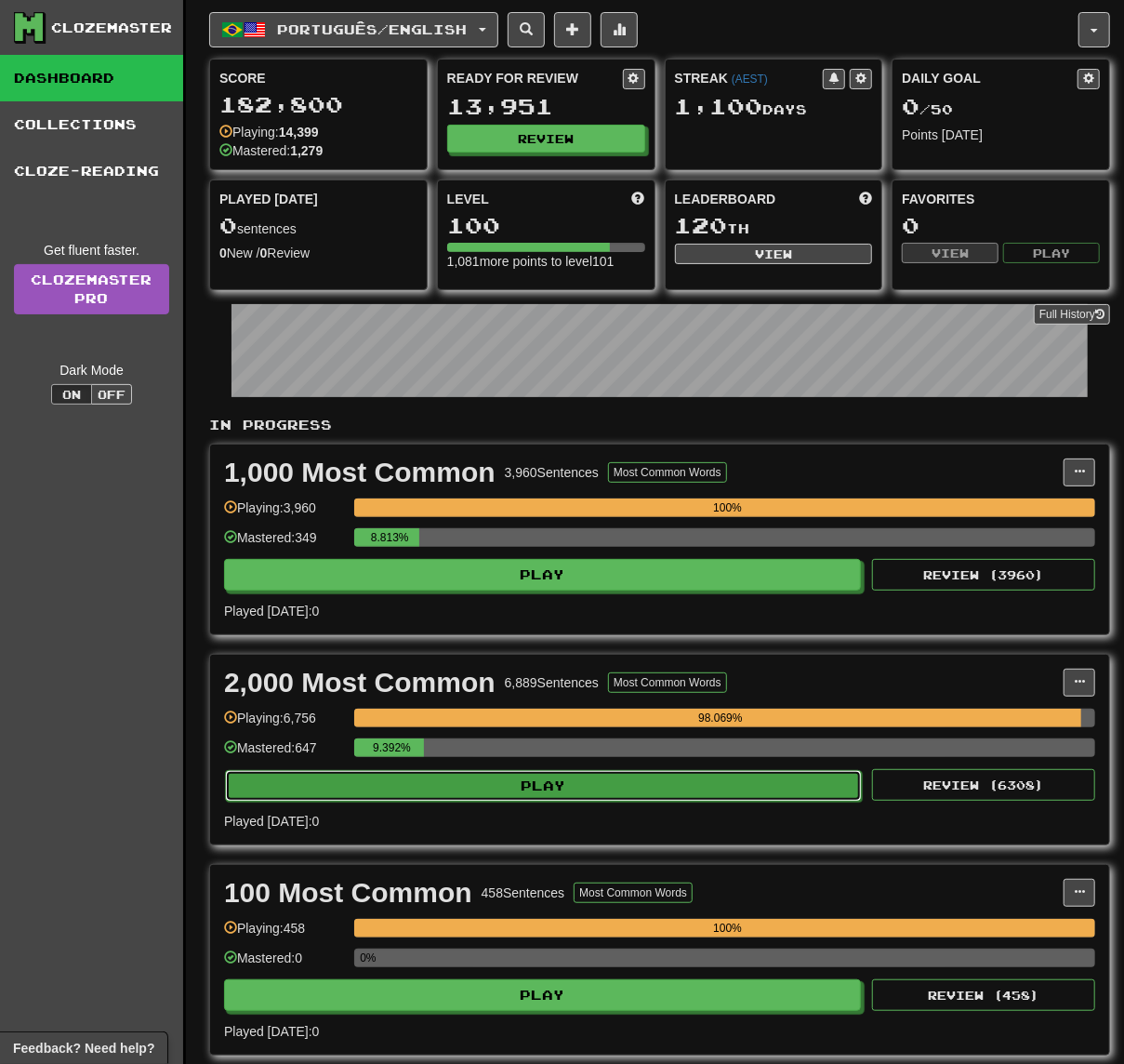
click at [596, 797] on button "Play" at bounding box center [543, 786] width 637 height 32
select select "**"
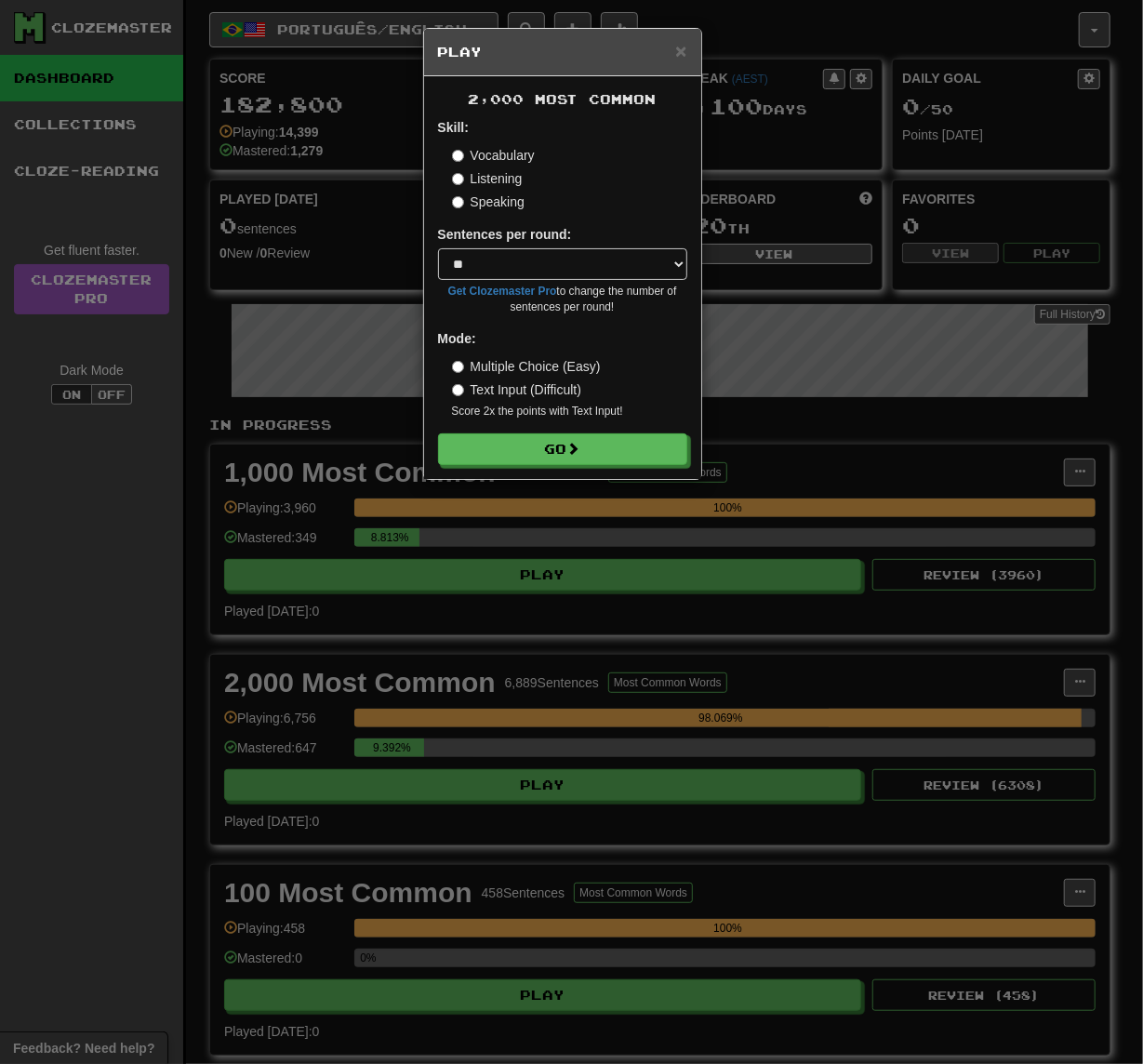
click at [745, 820] on div "× Play 2,000 Most Common Skill: Vocabulary Listening Speaking Sentences per rou…" at bounding box center [572, 532] width 1143 height 1064
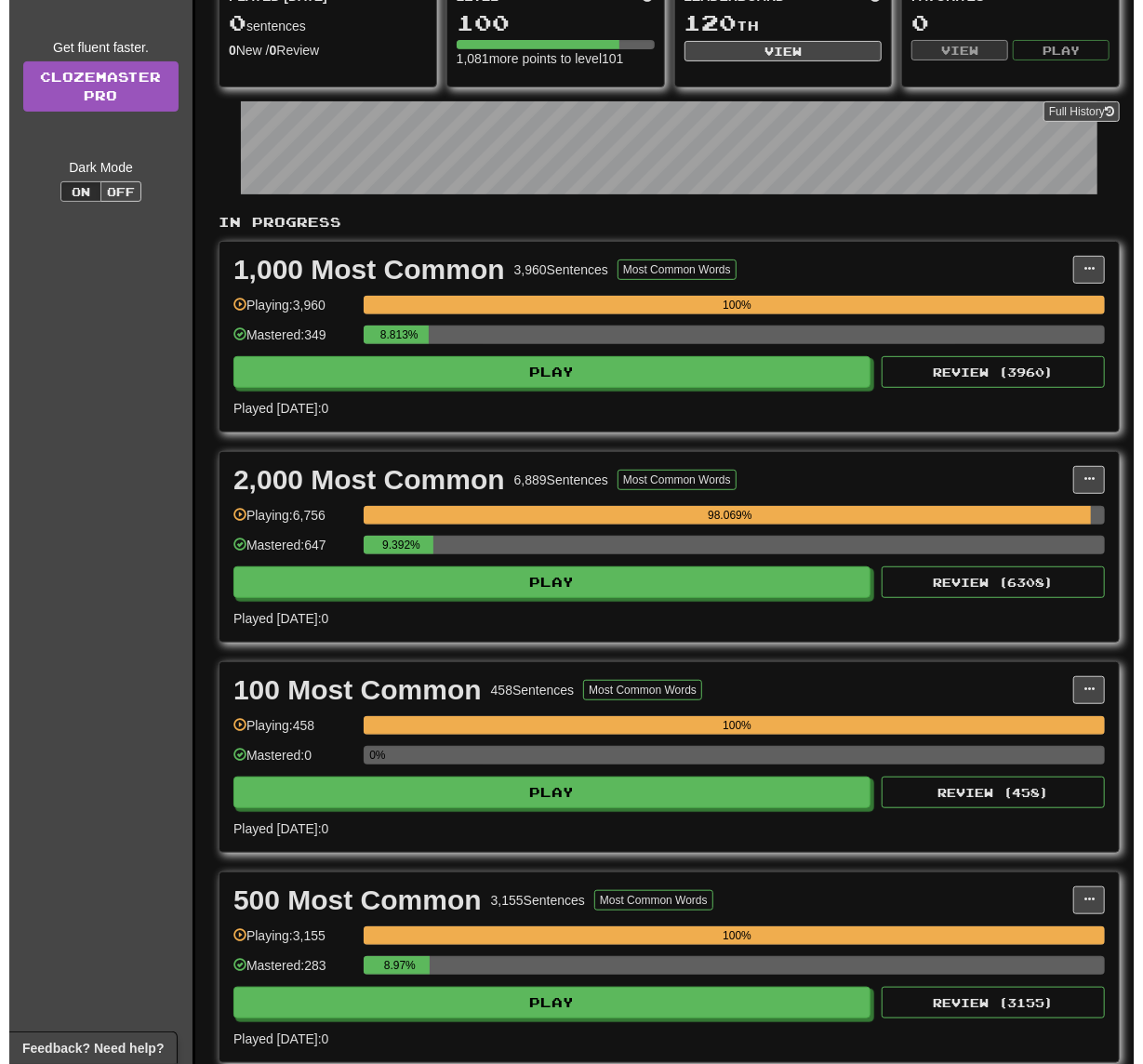
scroll to position [124, 0]
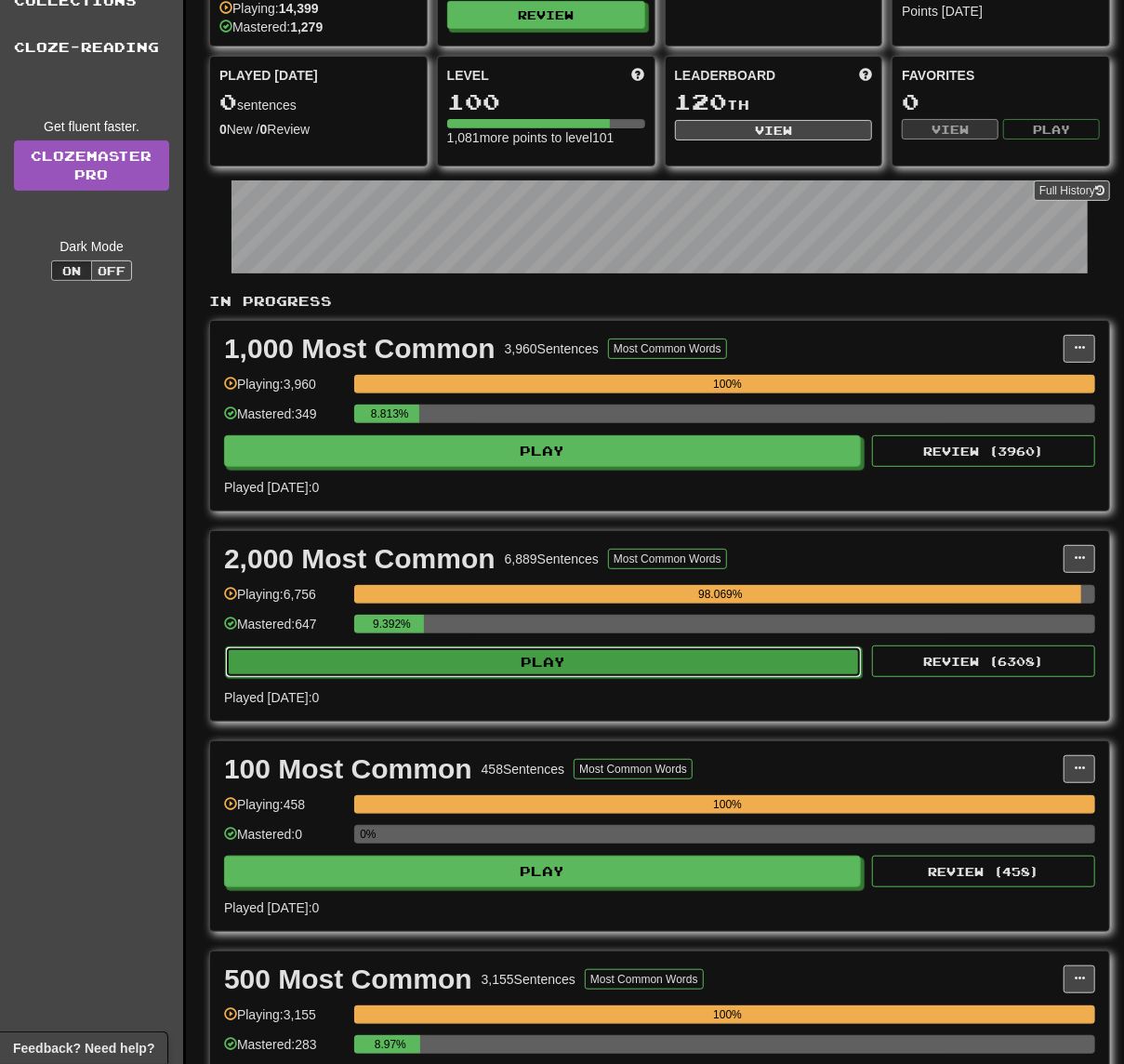
click at [694, 664] on button "Play" at bounding box center [543, 663] width 637 height 32
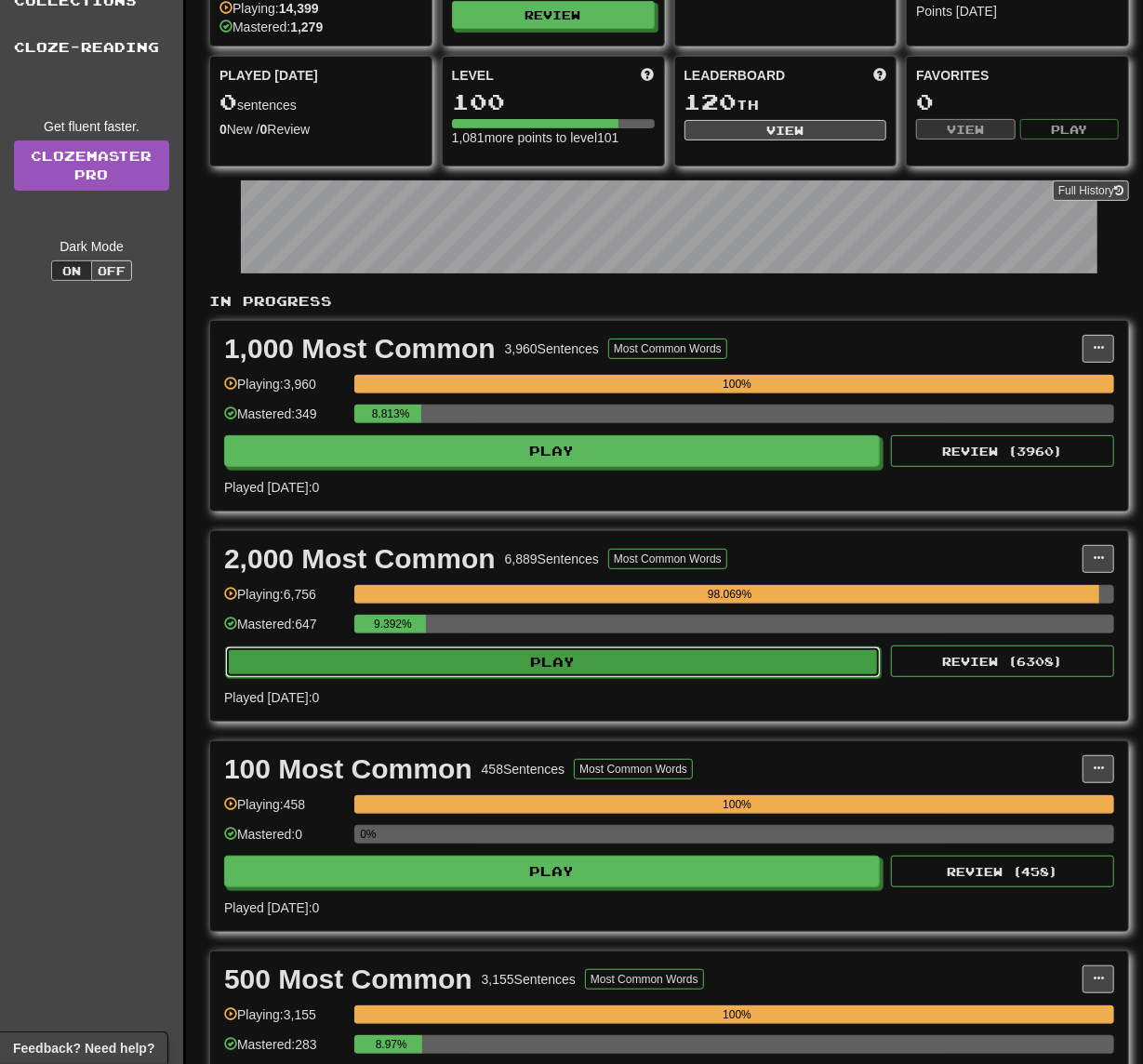
select select "**"
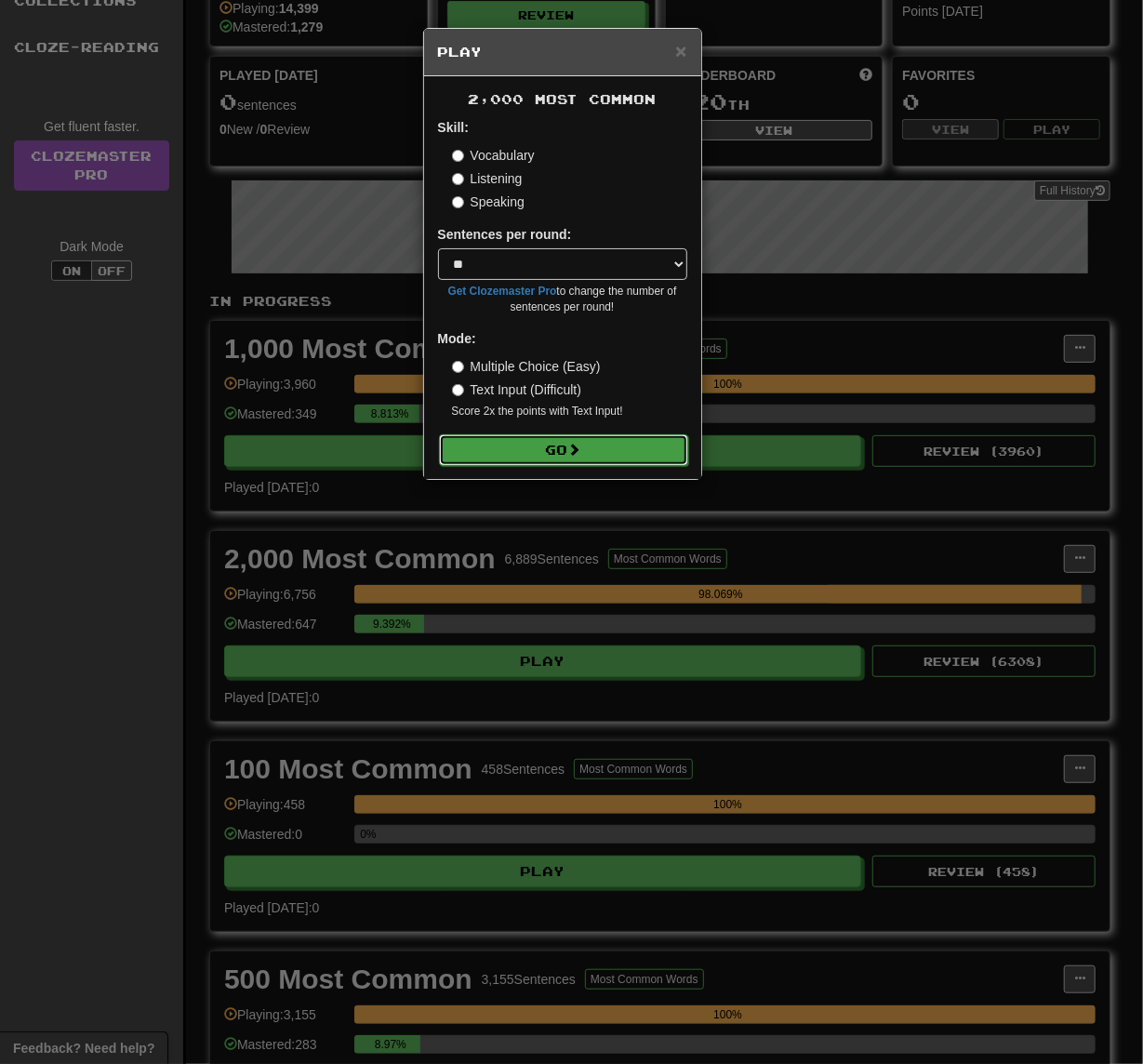
click at [621, 459] on button "Go" at bounding box center [563, 450] width 249 height 32
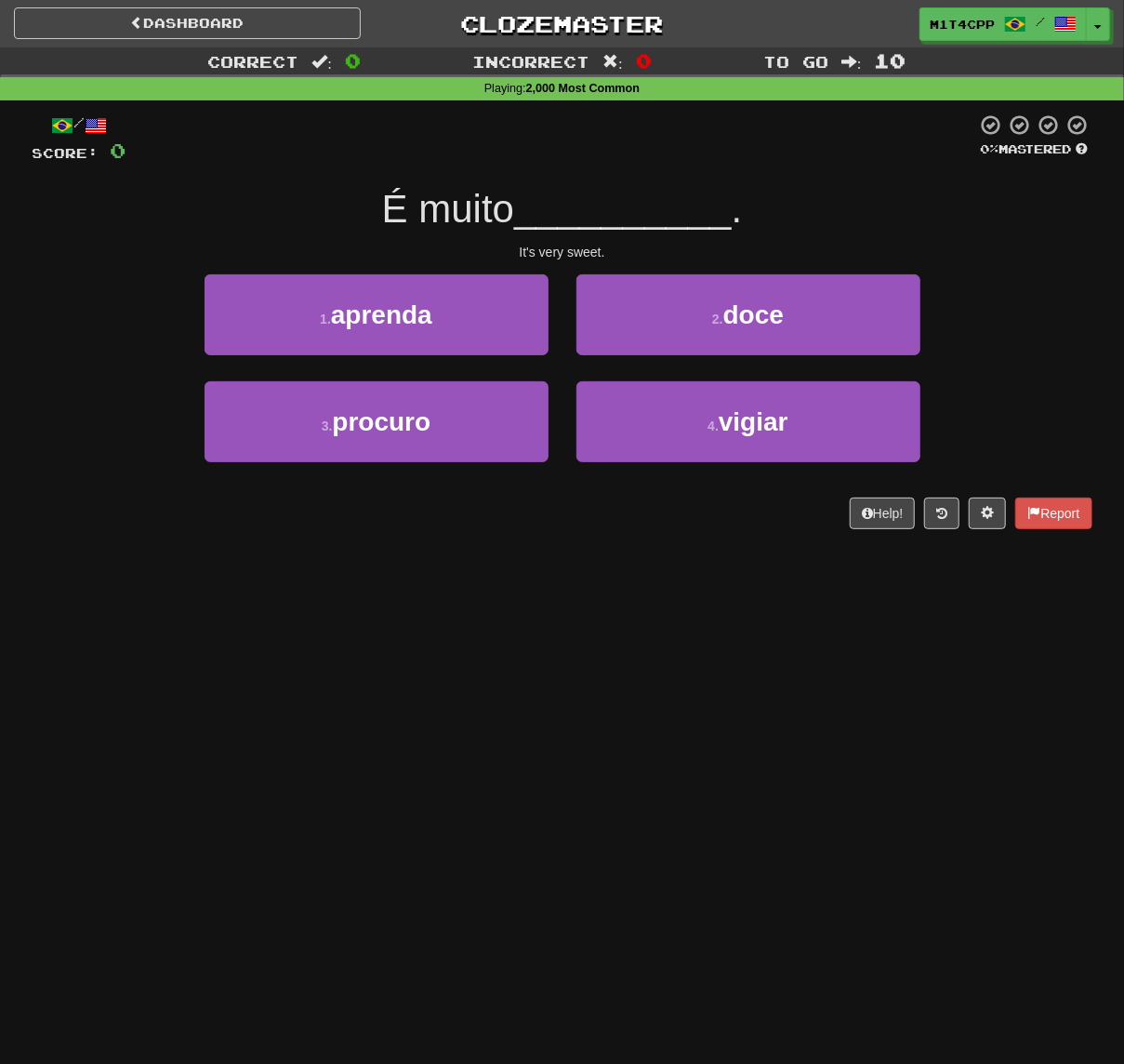
drag, startPoint x: 0, startPoint y: 0, endPoint x: 587, endPoint y: 685, distance: 902.1
click at [587, 685] on div "Dashboard Clozemaster m1t4cpp / Toggle Dropdown Dashboard Leaderboard Activity …" at bounding box center [562, 532] width 1124 height 1064
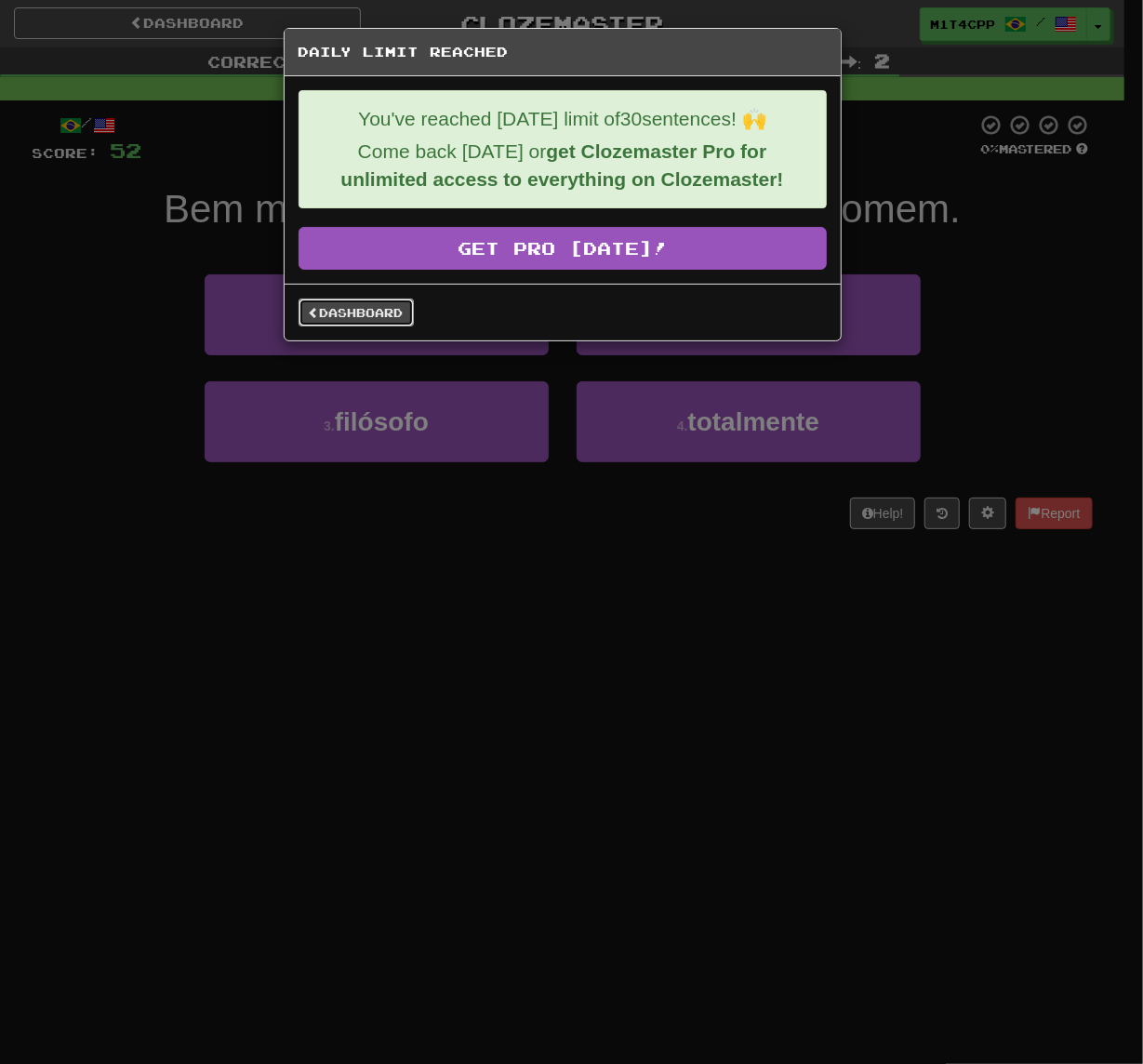
click at [391, 306] on link "Dashboard" at bounding box center [356, 313] width 116 height 28
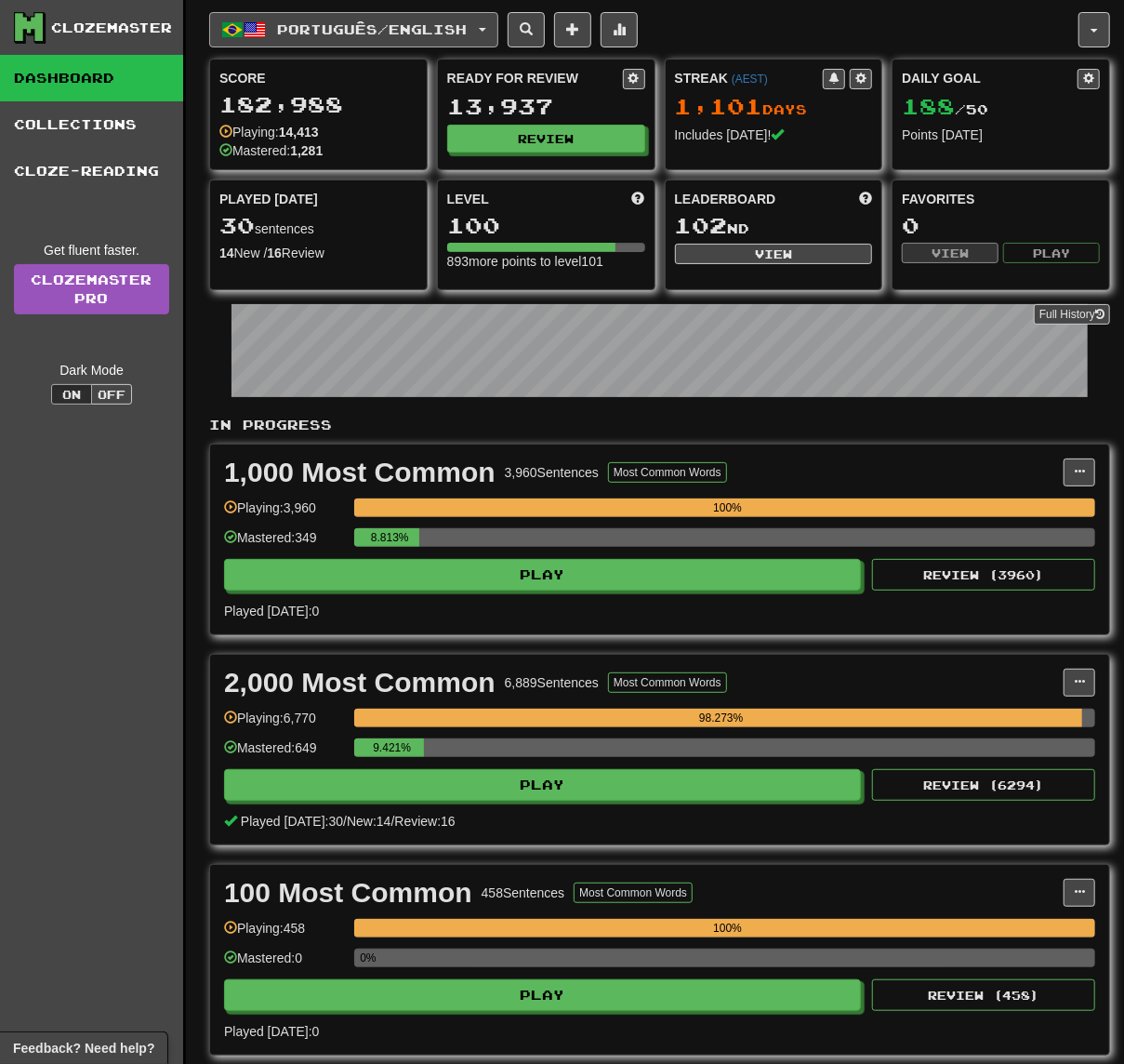
click at [495, 39] on button "Português / English" at bounding box center [354, 30] width 289 height 36
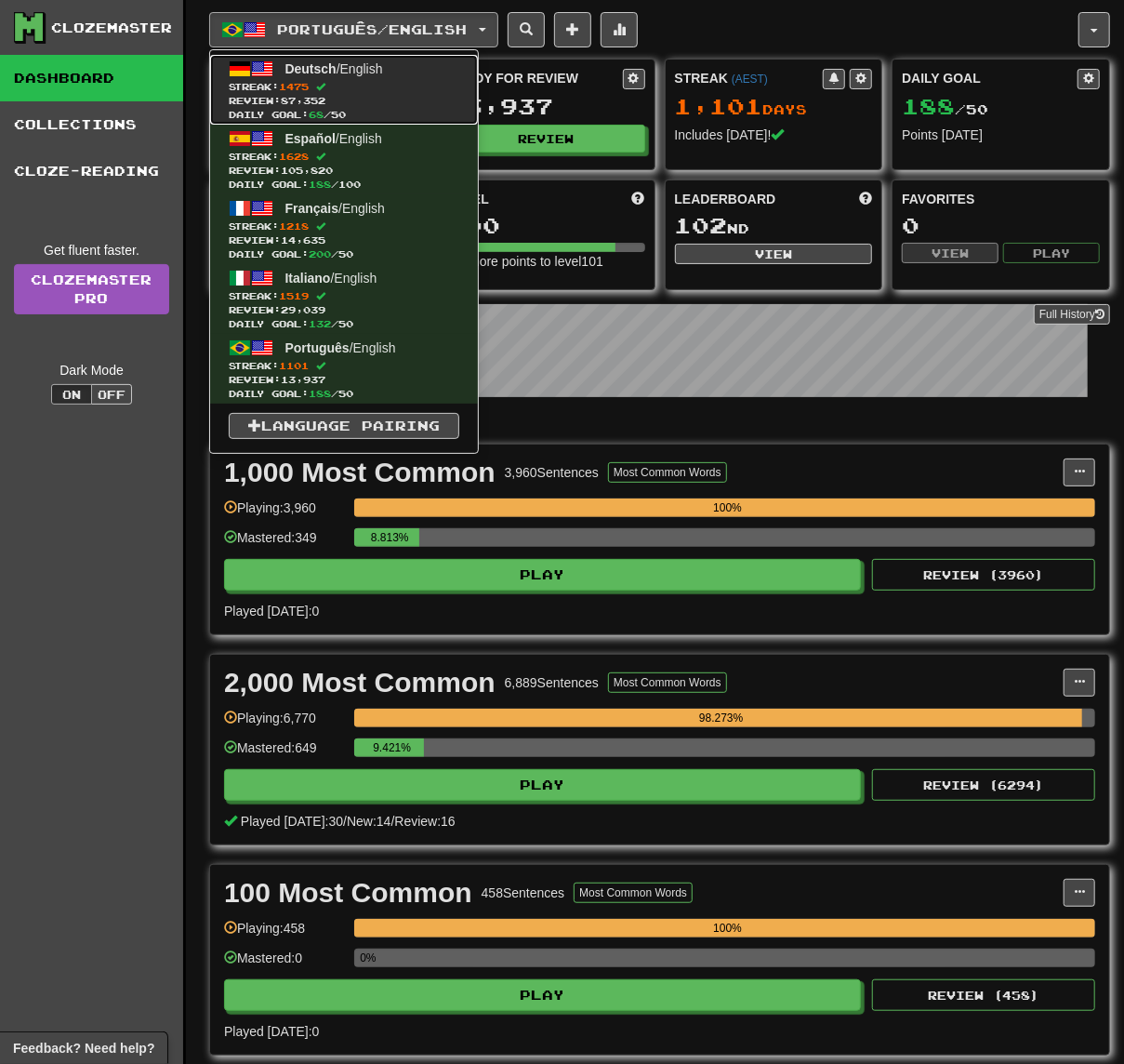
click at [456, 98] on span "Review: 87,352" at bounding box center [343, 101] width 230 height 14
